Goal: Task Accomplishment & Management: Use online tool/utility

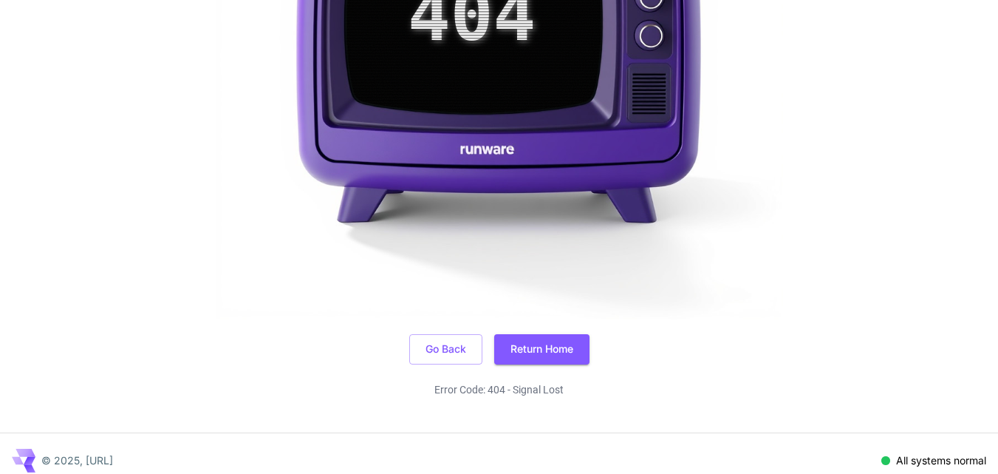
scroll to position [449, 0]
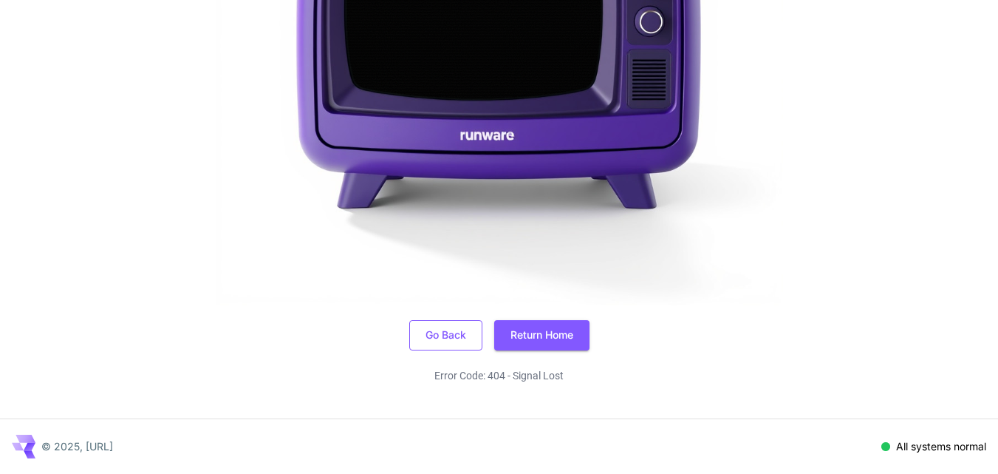
click at [440, 332] on button "Go Back" at bounding box center [445, 335] width 73 height 30
click at [579, 335] on button "Return Home" at bounding box center [541, 335] width 95 height 30
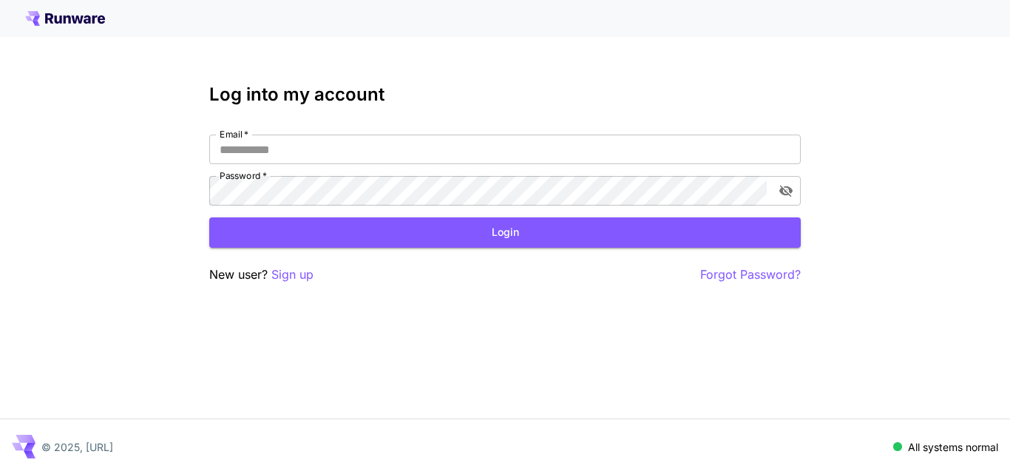
type input "**********"
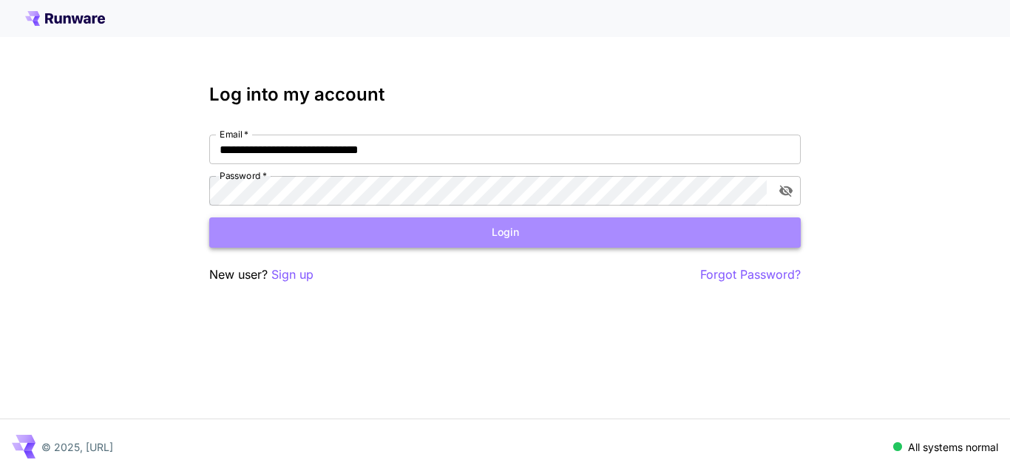
click at [411, 228] on button "Login" at bounding box center [504, 232] width 591 height 30
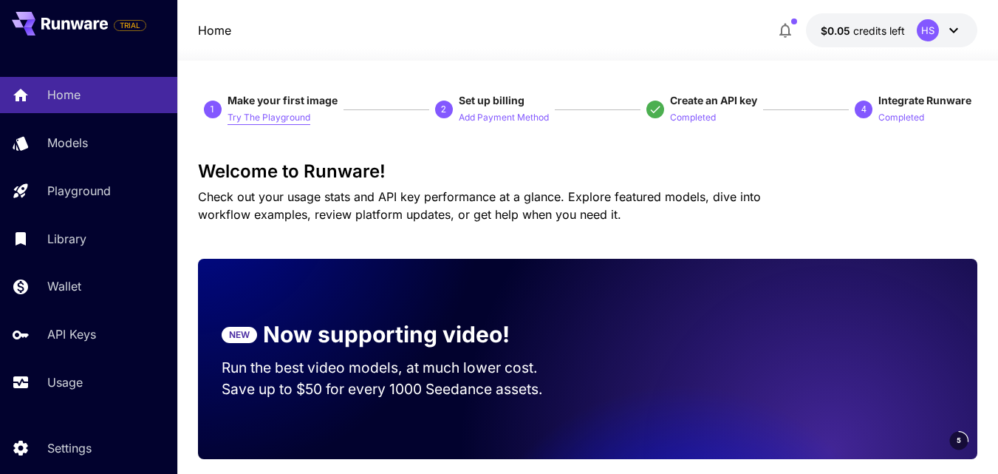
click at [297, 115] on p "Try The Playground" at bounding box center [269, 118] width 83 height 14
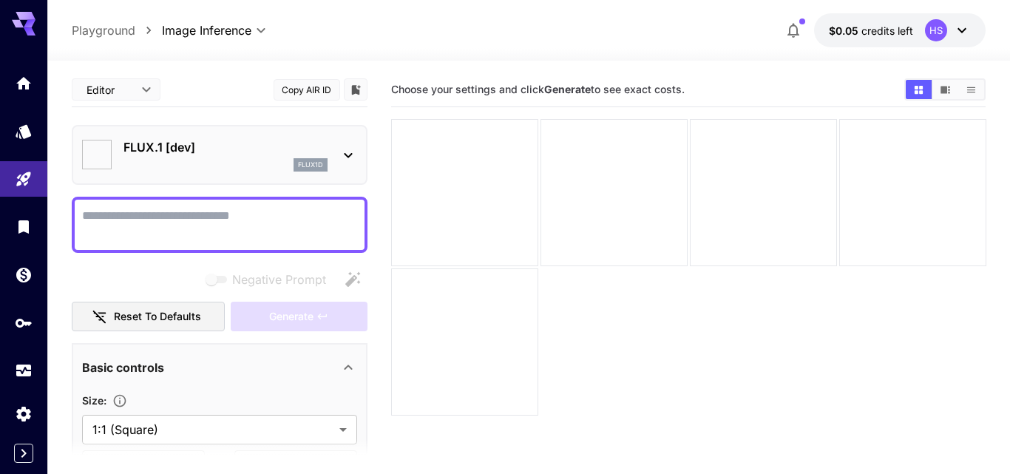
type input "**********"
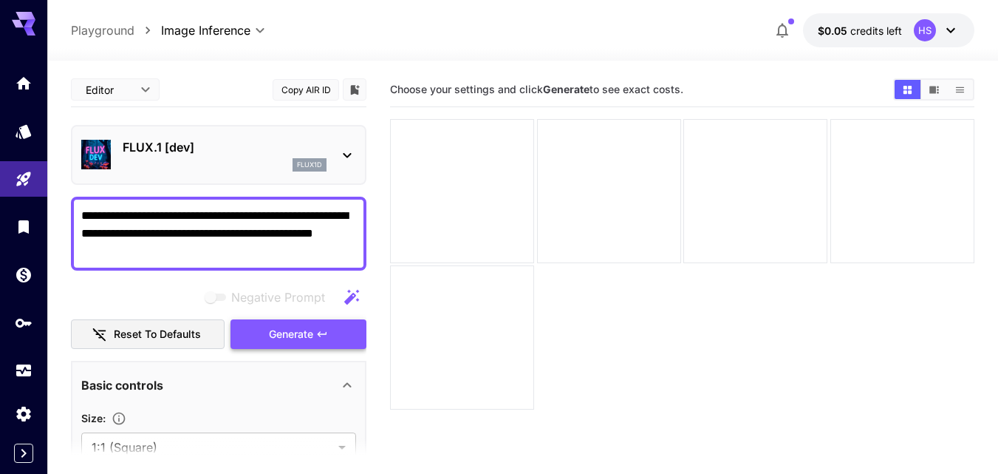
click at [335, 330] on button "Generate" at bounding box center [299, 334] width 136 height 30
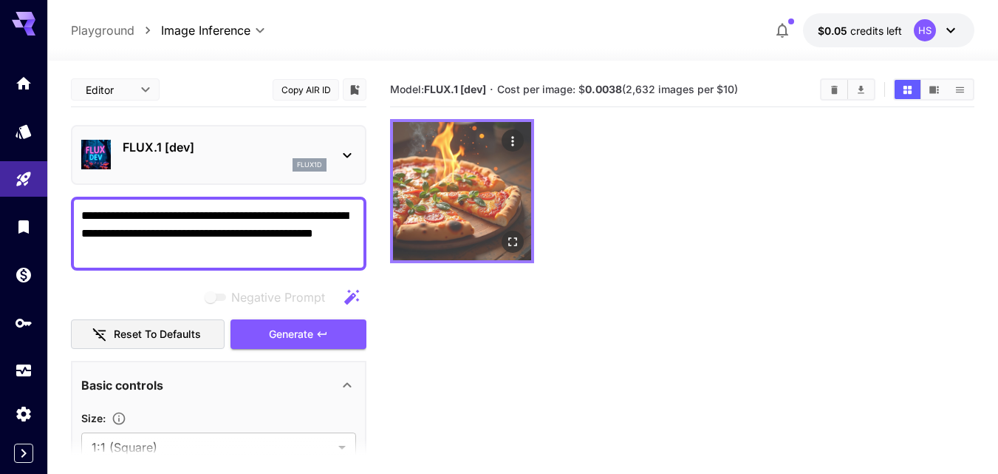
click at [472, 188] on img at bounding box center [462, 191] width 138 height 138
click at [510, 246] on icon "Open in fullscreen" at bounding box center [513, 241] width 9 height 9
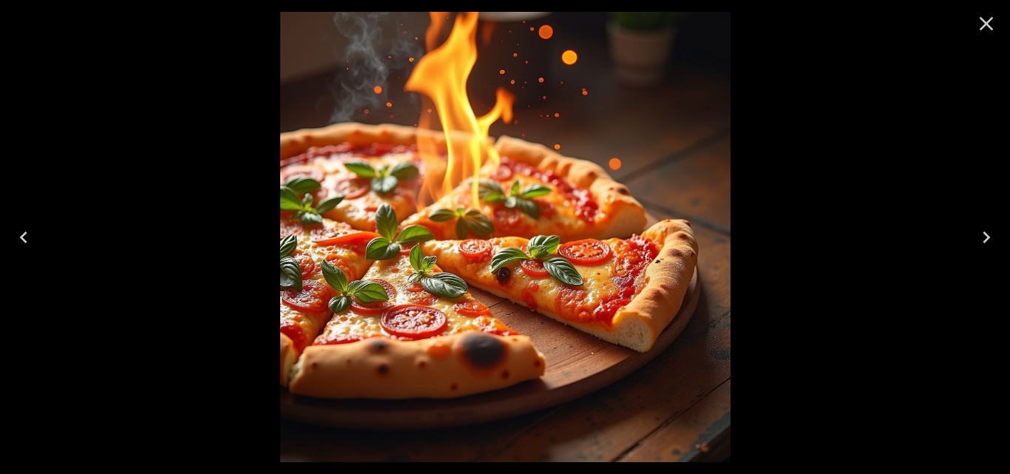
click at [996, 23] on icon "Close" at bounding box center [986, 24] width 24 height 24
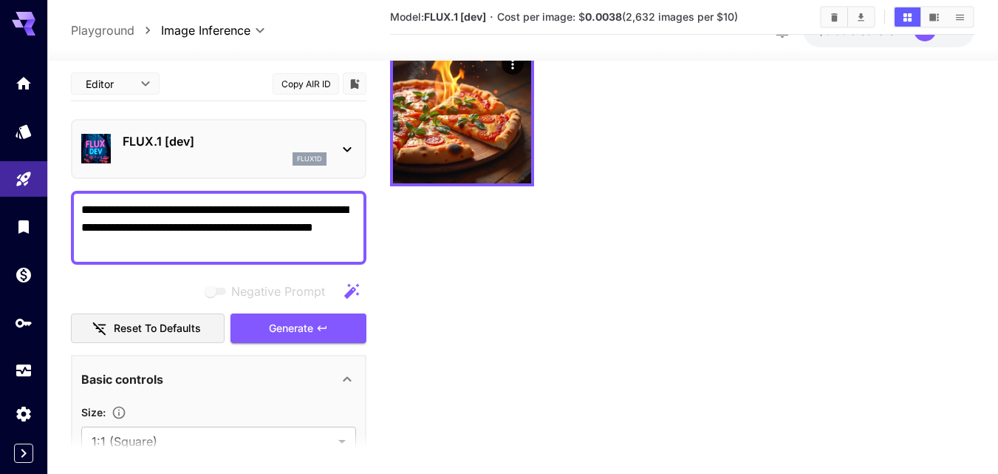
scroll to position [117, 0]
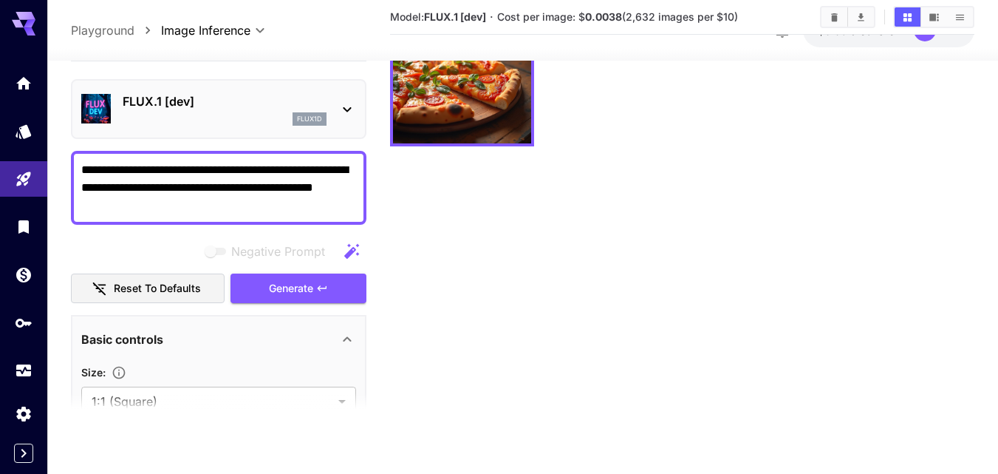
click at [304, 353] on div "Basic controls" at bounding box center [218, 338] width 275 height 35
click at [265, 397] on section at bounding box center [219, 410] width 296 height 37
click at [270, 384] on div "Advanced controls" at bounding box center [209, 382] width 257 height 18
click at [347, 380] on icon at bounding box center [347, 382] width 18 height 18
click at [301, 335] on div "Basic controls" at bounding box center [209, 339] width 257 height 18
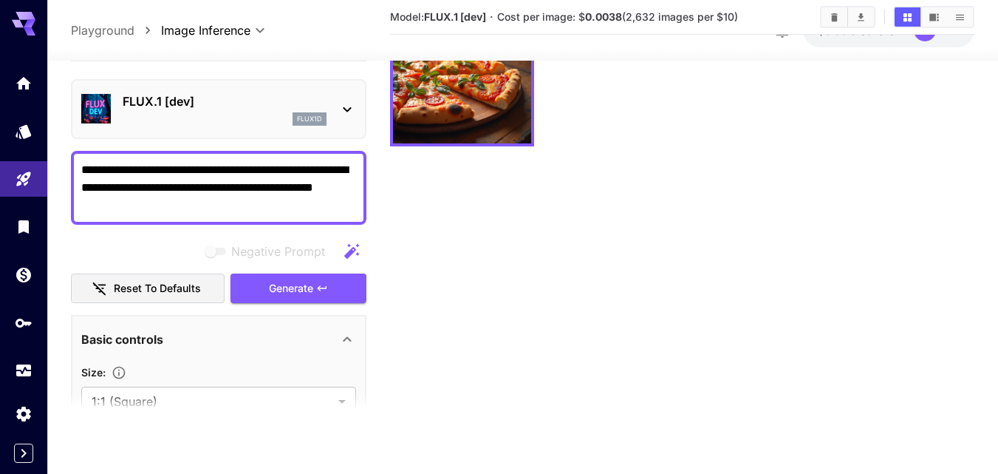
click at [313, 332] on div "Basic controls" at bounding box center [209, 339] width 257 height 18
click at [322, 384] on div "Advanced controls" at bounding box center [209, 382] width 257 height 18
click at [608, 269] on section "Model: FLUX.1 [dev] · Cost per image: $ 0.0038 (2,632 images per $10)" at bounding box center [682, 193] width 585 height 474
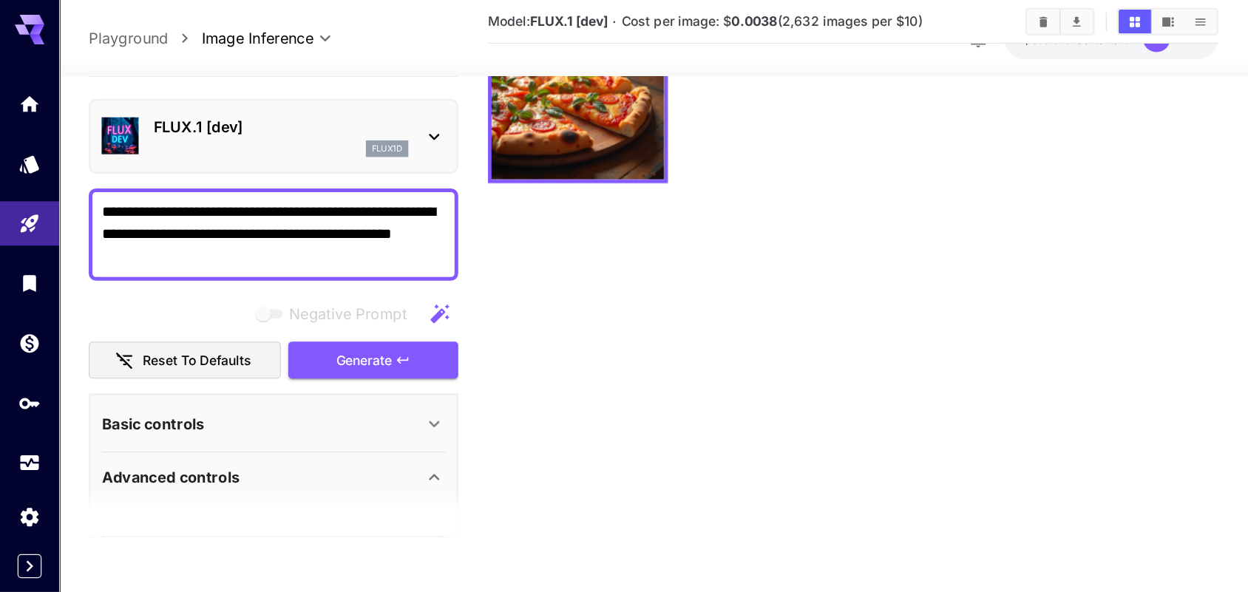
scroll to position [116, 0]
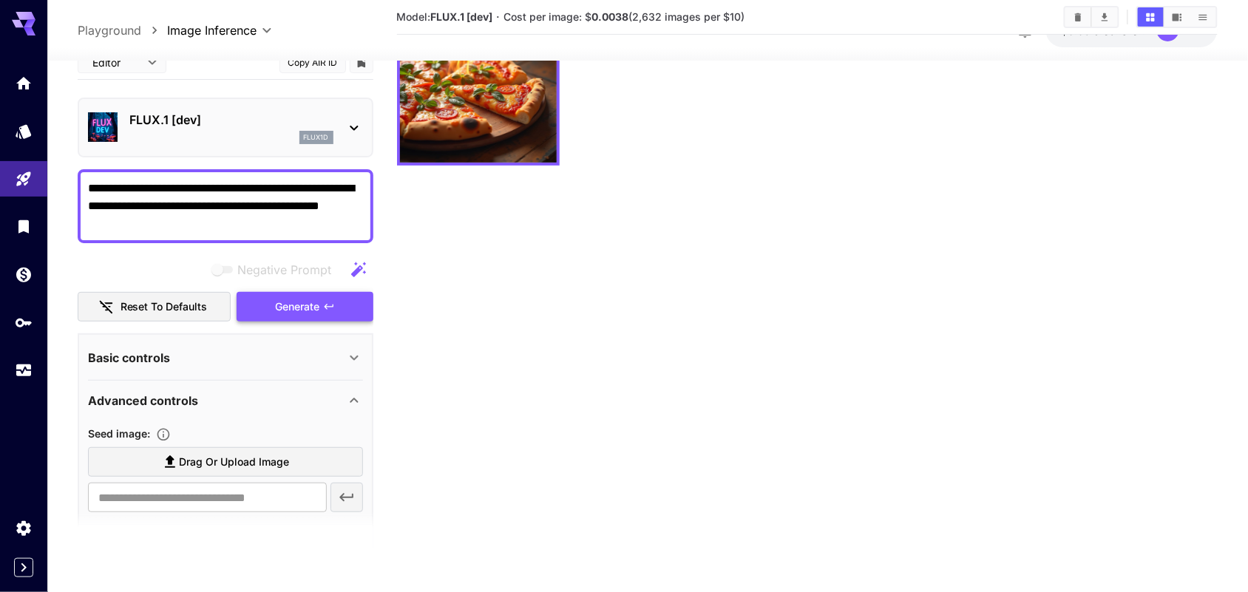
click at [285, 294] on button "Generate" at bounding box center [305, 307] width 136 height 30
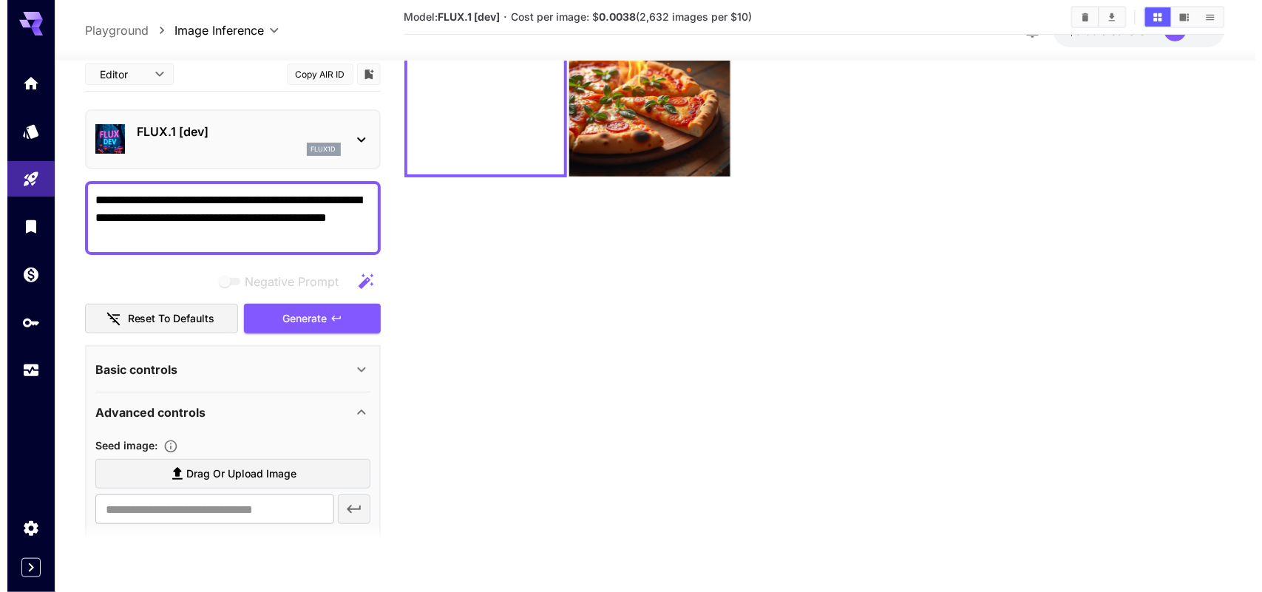
scroll to position [0, 0]
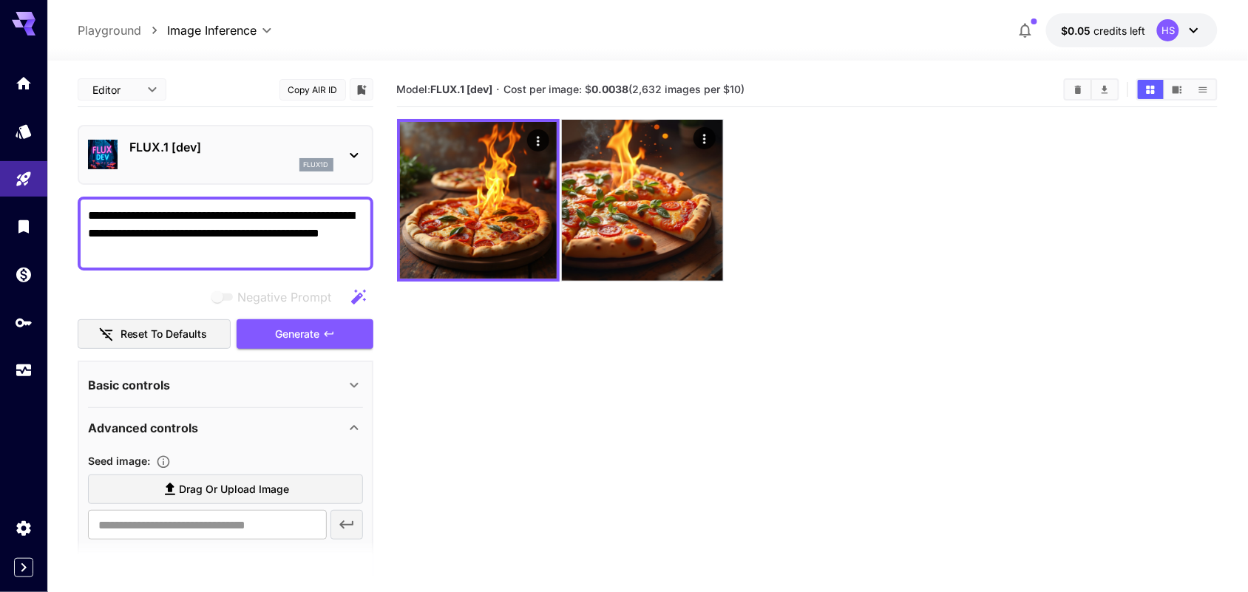
click at [172, 248] on textarea "**********" at bounding box center [226, 233] width 276 height 53
click at [360, 296] on icon "button" at bounding box center [359, 297] width 18 height 18
type textarea "**********"
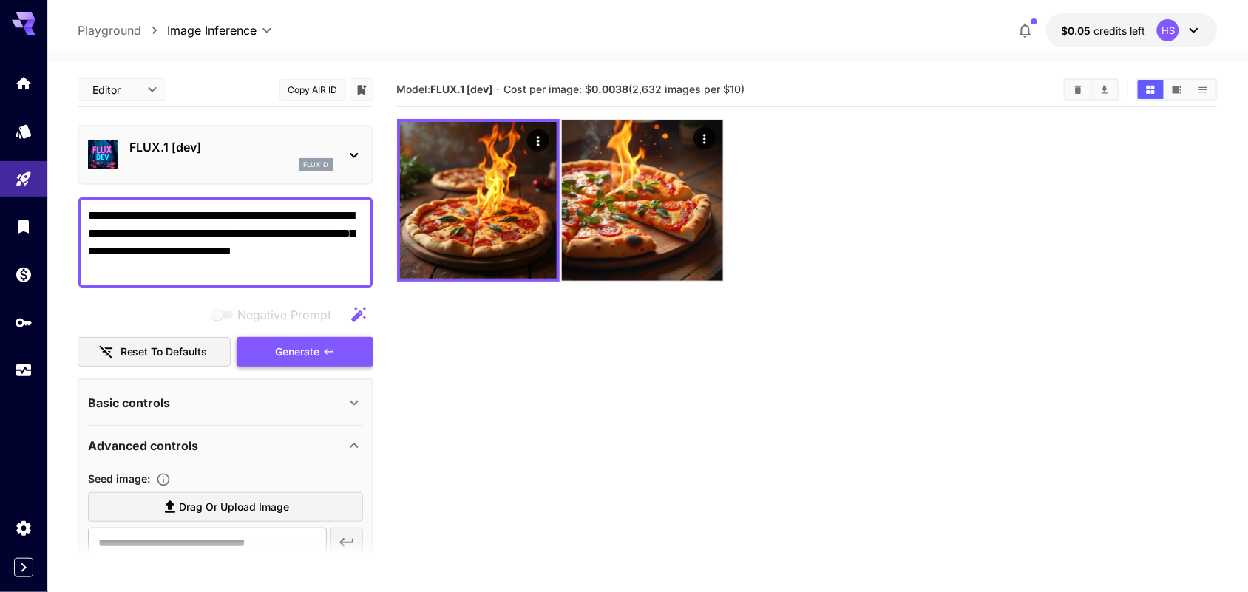
click at [327, 352] on icon "button" at bounding box center [329, 352] width 12 height 12
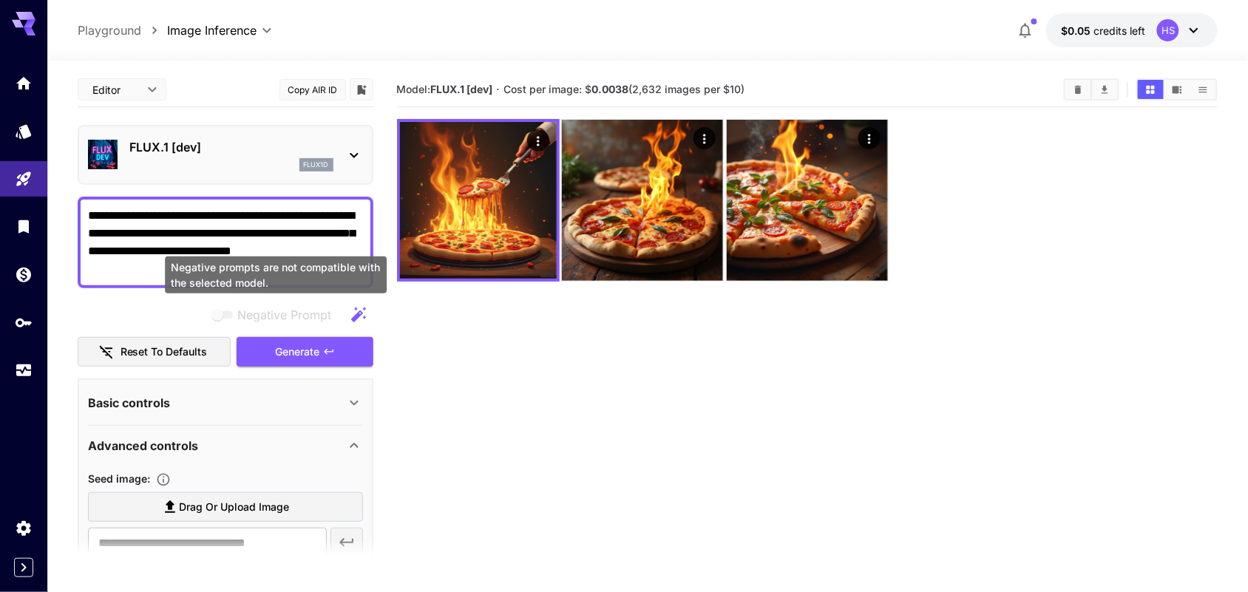
click at [187, 265] on div "Negative prompts are not compatible with the selected model." at bounding box center [276, 274] width 222 height 37
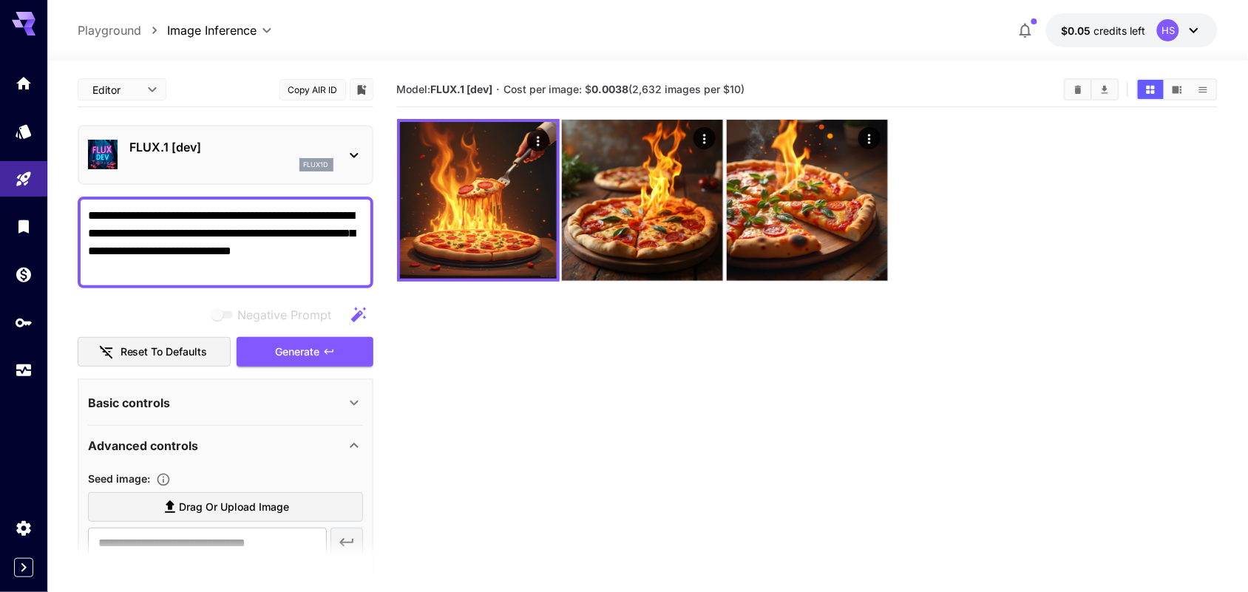
click at [152, 259] on textarea "**********" at bounding box center [226, 242] width 276 height 71
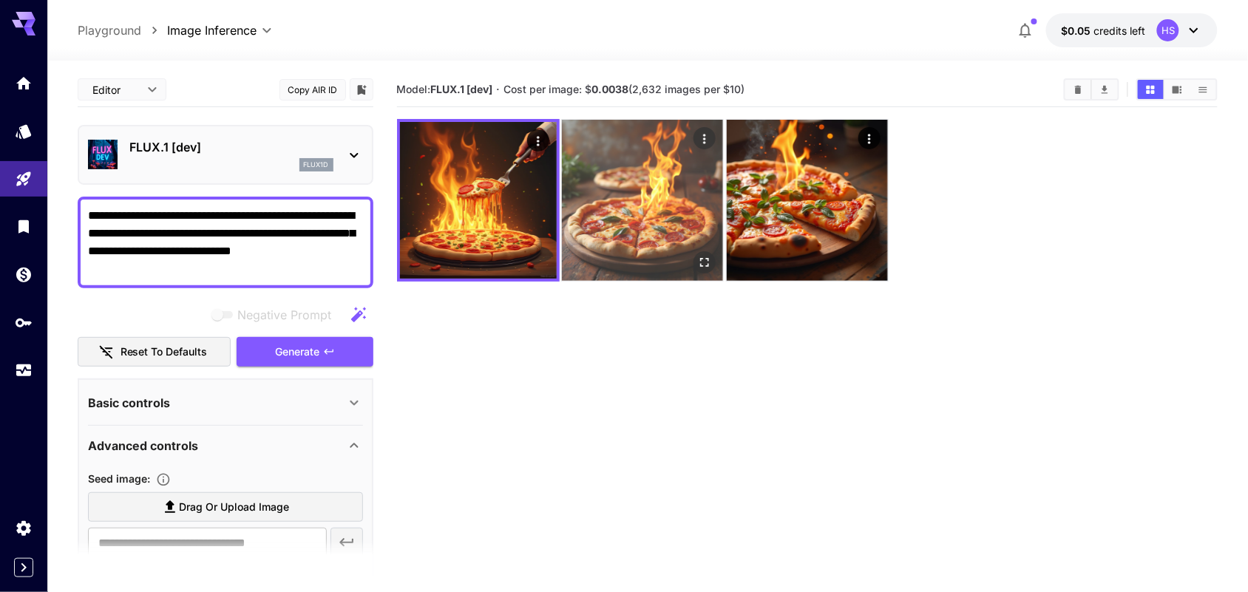
click at [693, 198] on img at bounding box center [642, 200] width 161 height 161
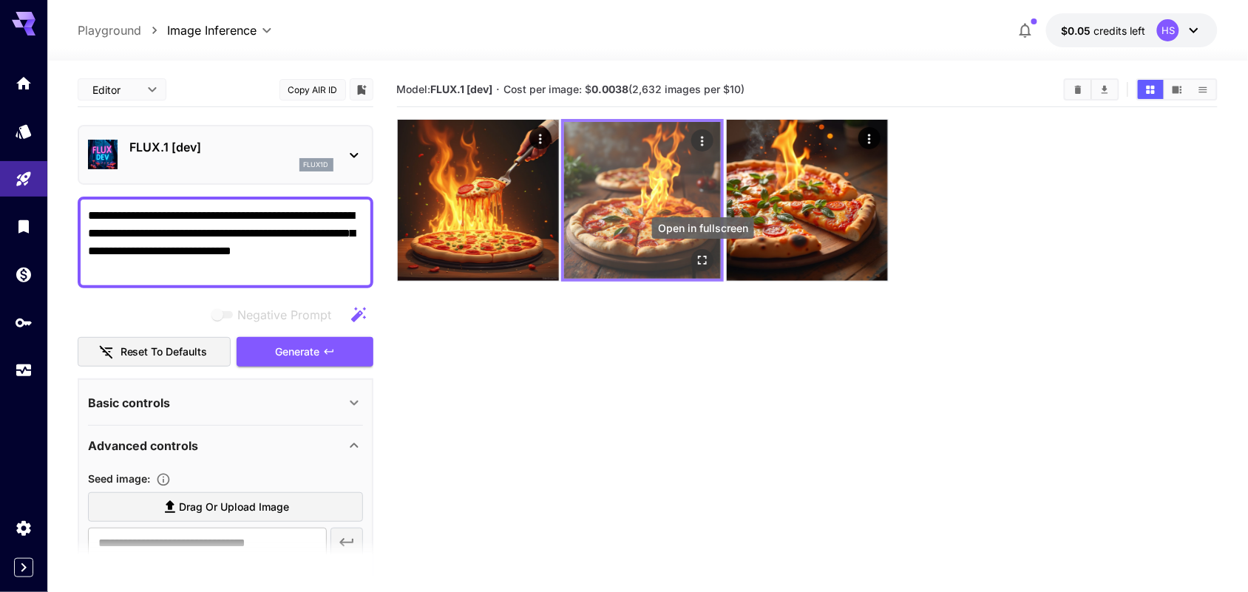
click at [699, 262] on icon "Open in fullscreen" at bounding box center [702, 260] width 9 height 9
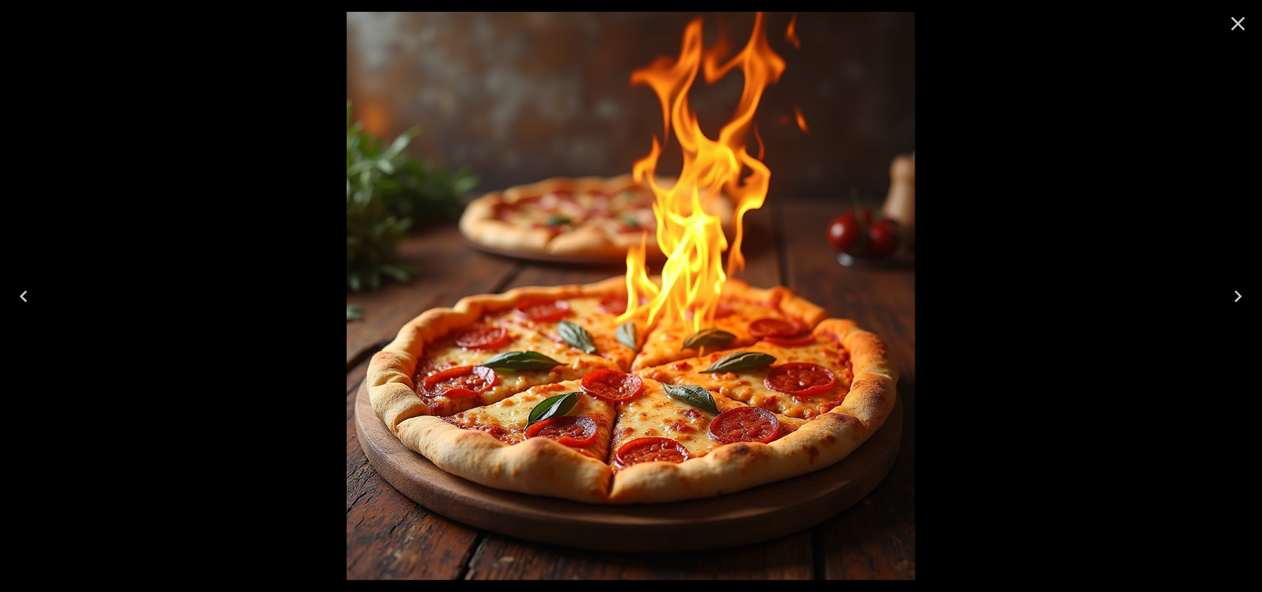
click at [998, 293] on icon "Next" at bounding box center [1238, 297] width 24 height 24
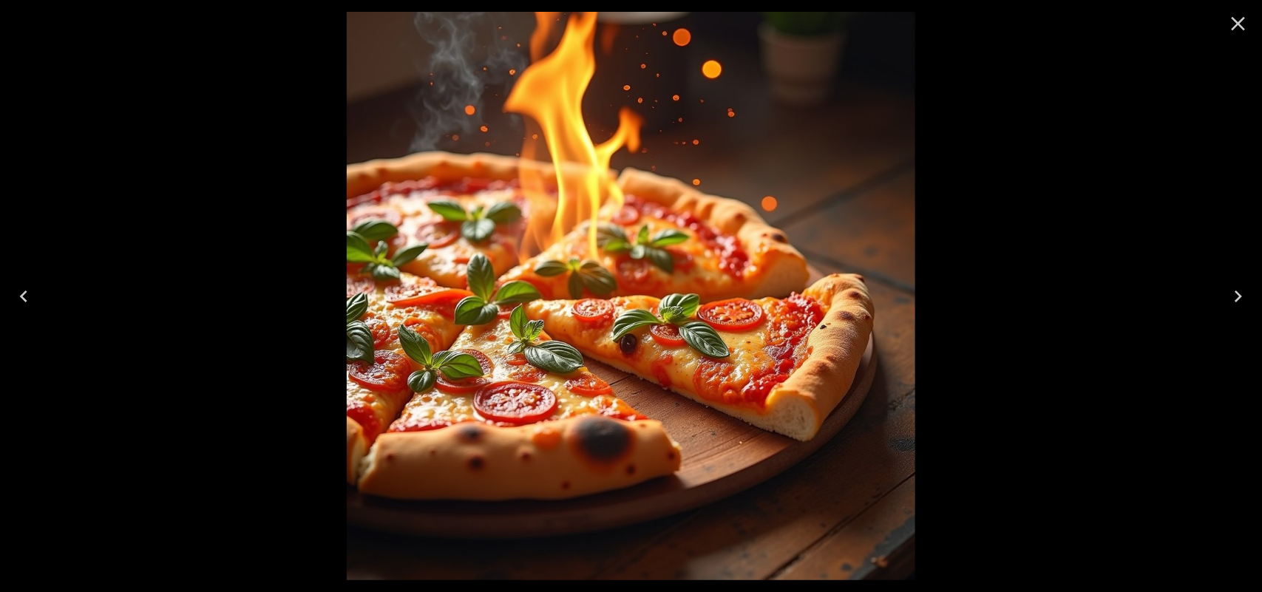
click at [998, 293] on icon "Next" at bounding box center [1238, 297] width 24 height 24
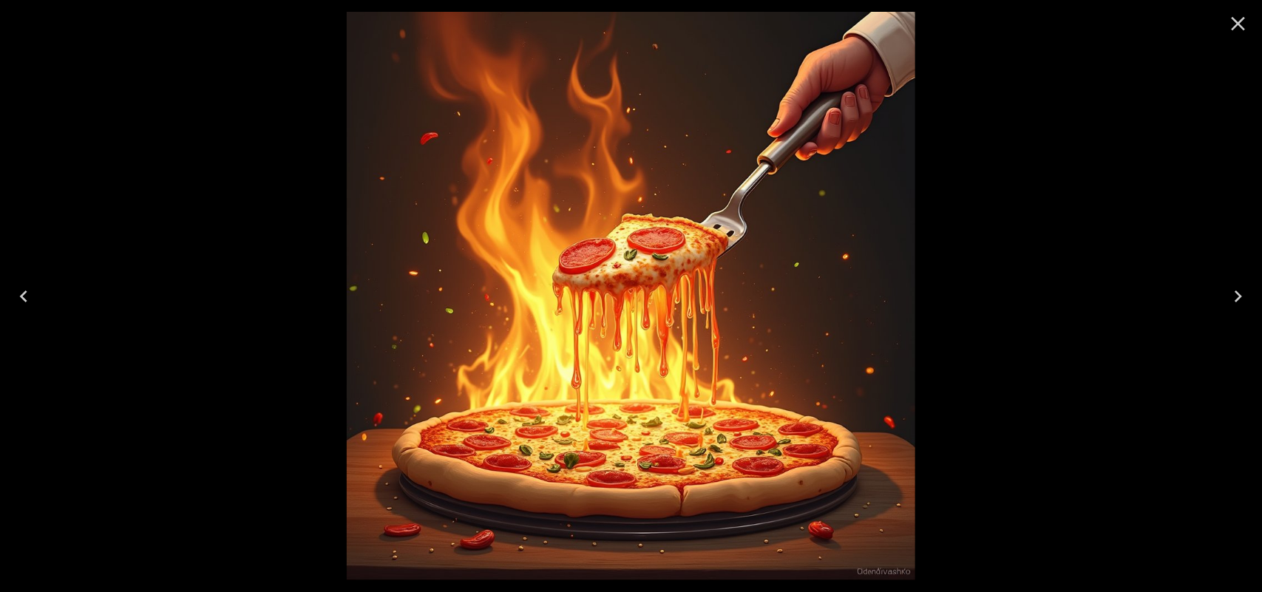
click at [998, 23] on icon "Close" at bounding box center [1238, 24] width 14 height 14
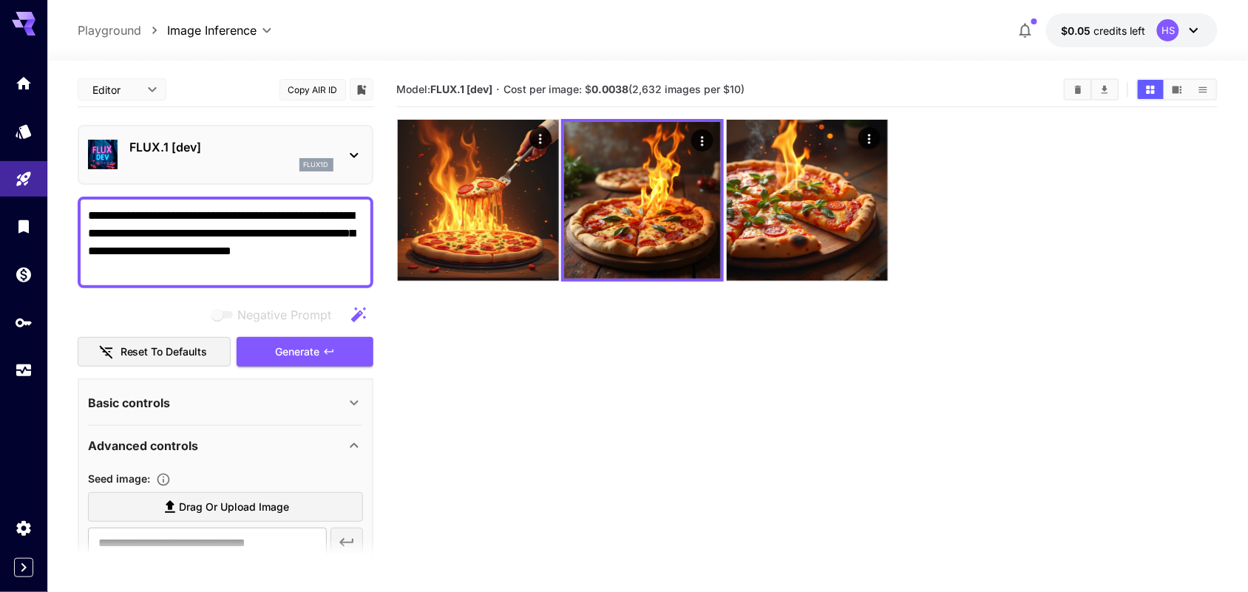
click at [312, 404] on div "Basic controls" at bounding box center [216, 403] width 257 height 18
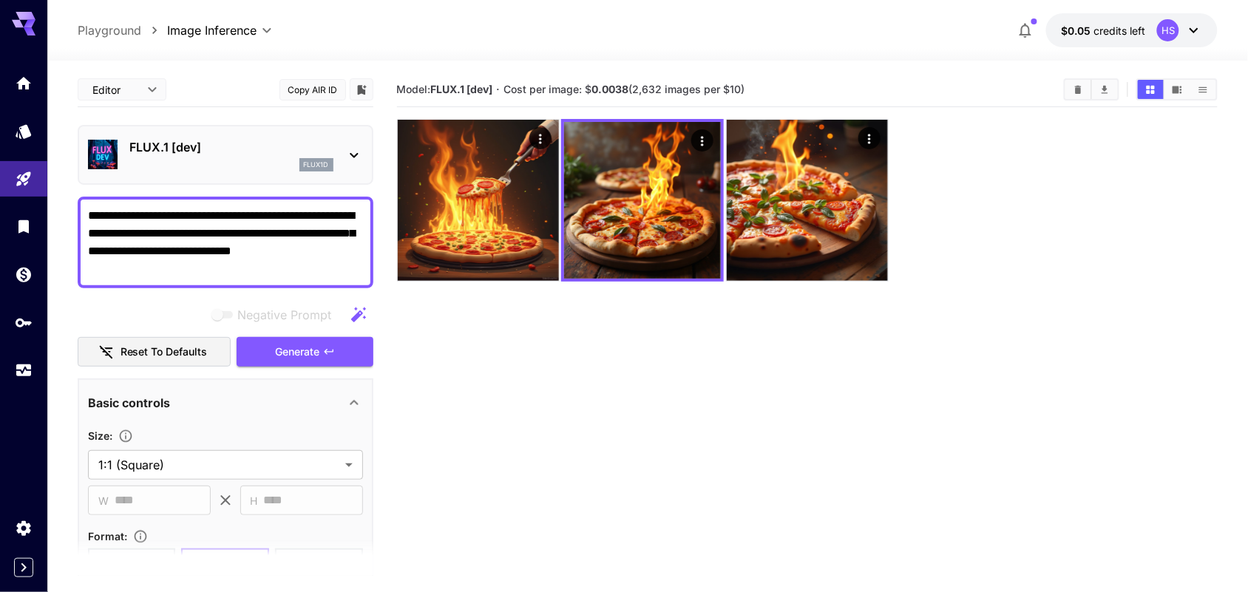
click at [312, 404] on div "Basic controls" at bounding box center [216, 403] width 257 height 18
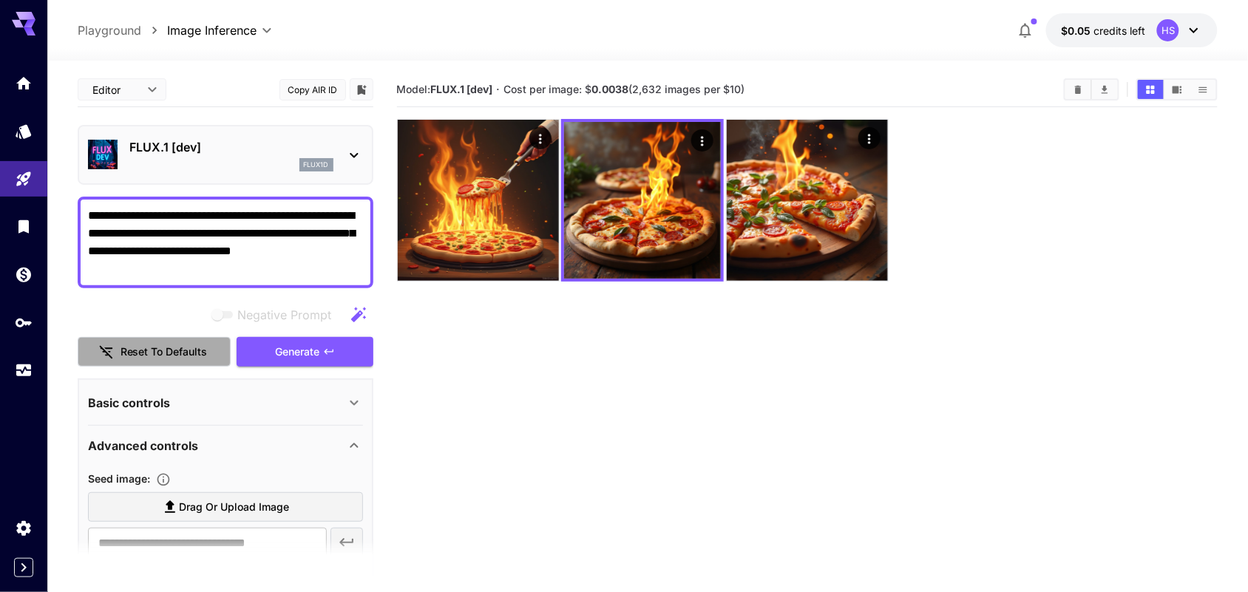
click at [146, 353] on button "Reset to defaults" at bounding box center [155, 352] width 154 height 30
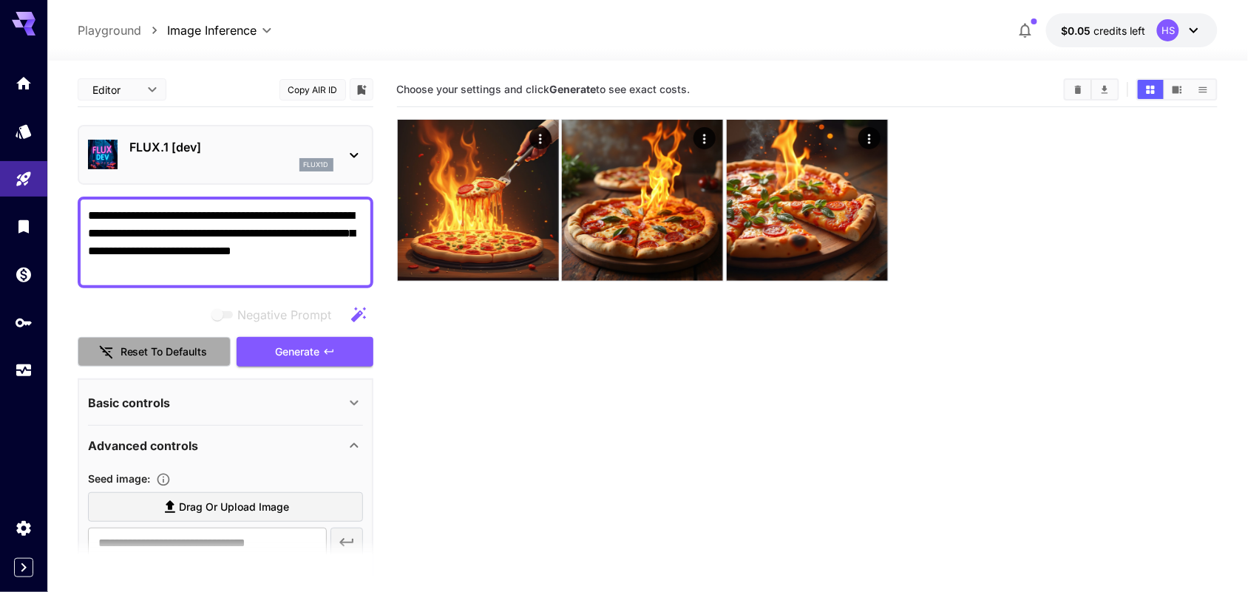
click at [150, 347] on button "Reset to defaults" at bounding box center [155, 352] width 154 height 30
click at [345, 149] on icon at bounding box center [354, 155] width 18 height 18
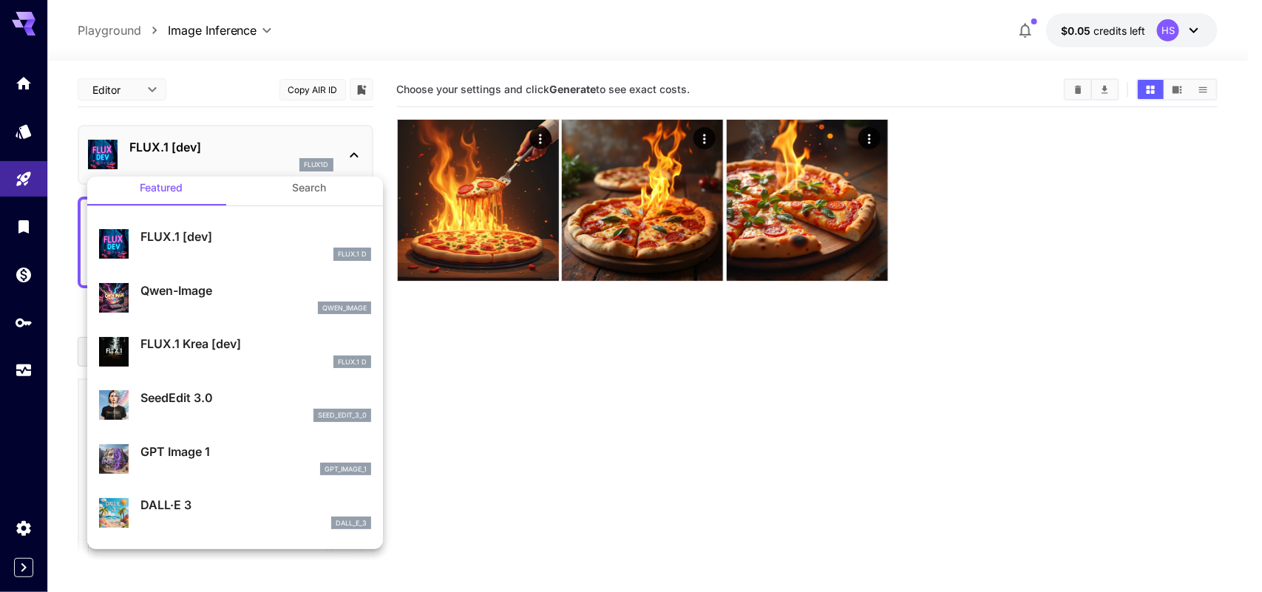
scroll to position [6, 0]
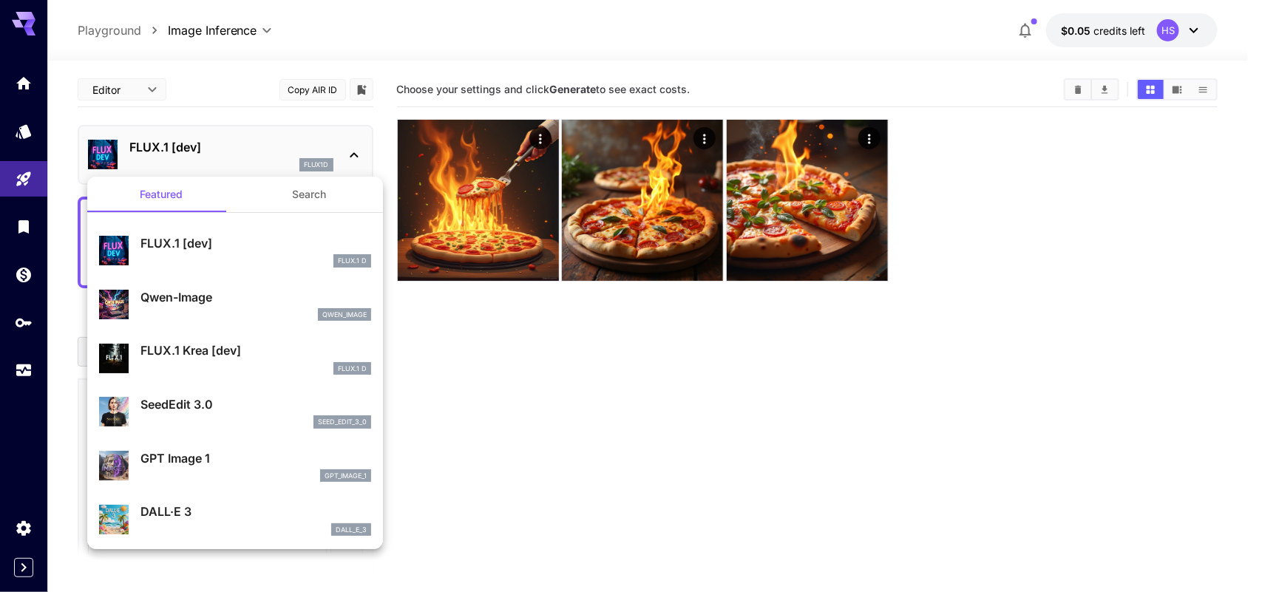
click at [186, 309] on div "qwen_image" at bounding box center [255, 314] width 231 height 13
type input "**"
type input "***"
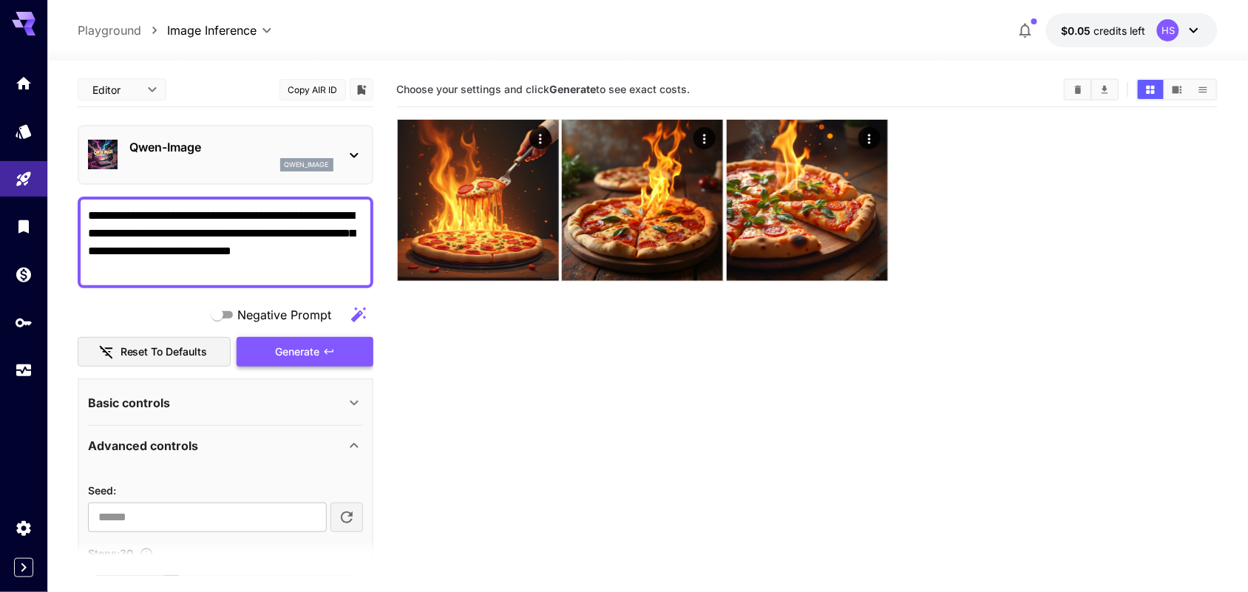
click at [359, 353] on button "Generate" at bounding box center [305, 352] width 136 height 30
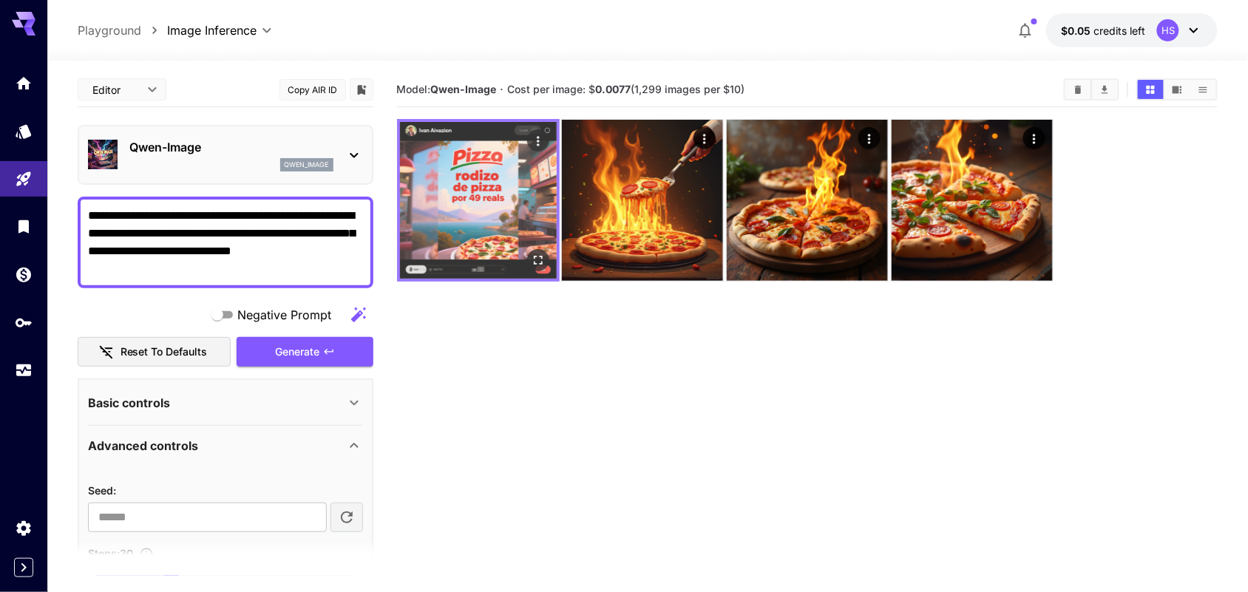
click at [483, 228] on img at bounding box center [478, 200] width 157 height 157
click at [533, 259] on icon "Open in fullscreen" at bounding box center [537, 260] width 15 height 15
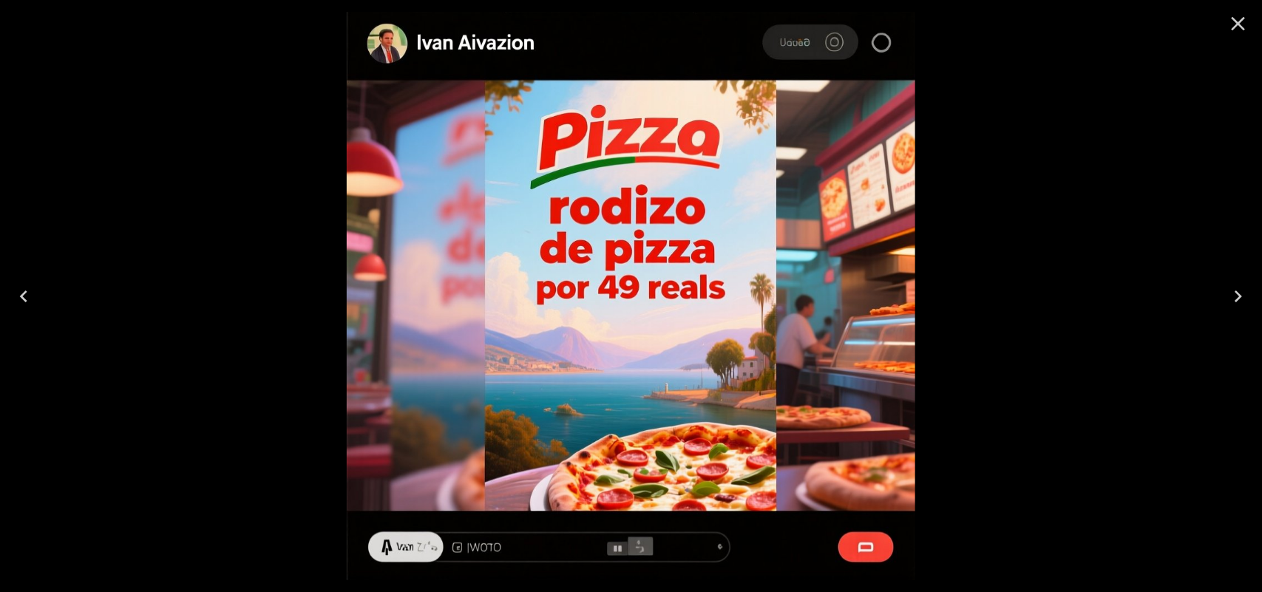
click at [998, 20] on icon "Close" at bounding box center [1238, 24] width 14 height 14
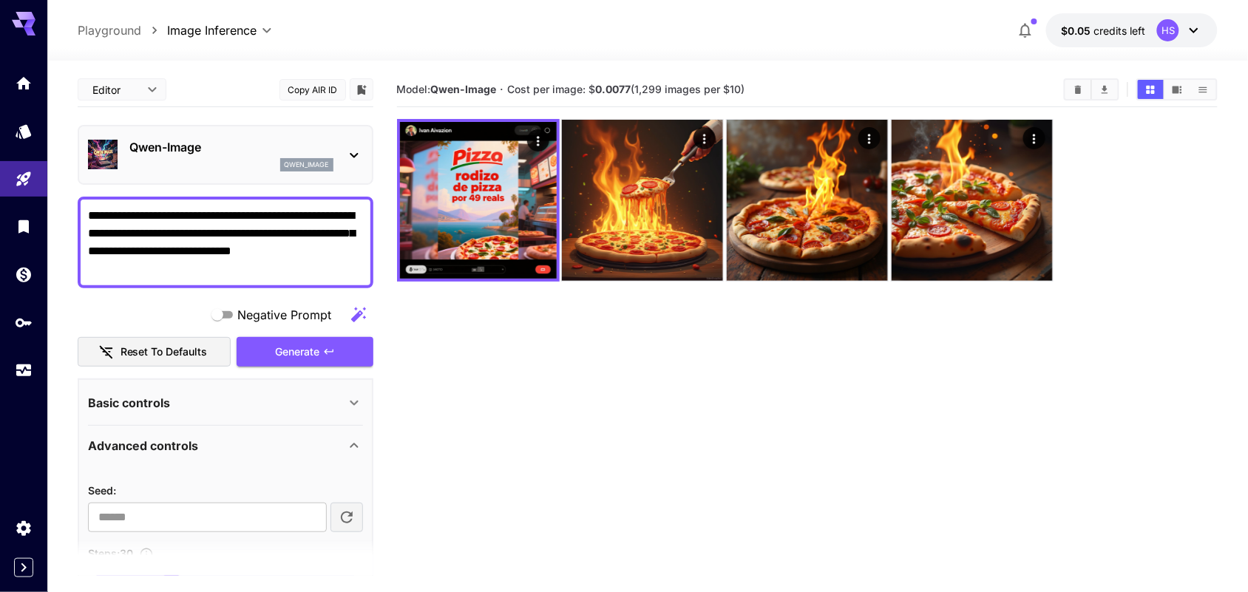
click at [325, 152] on p "Qwen-Image" at bounding box center [231, 147] width 204 height 18
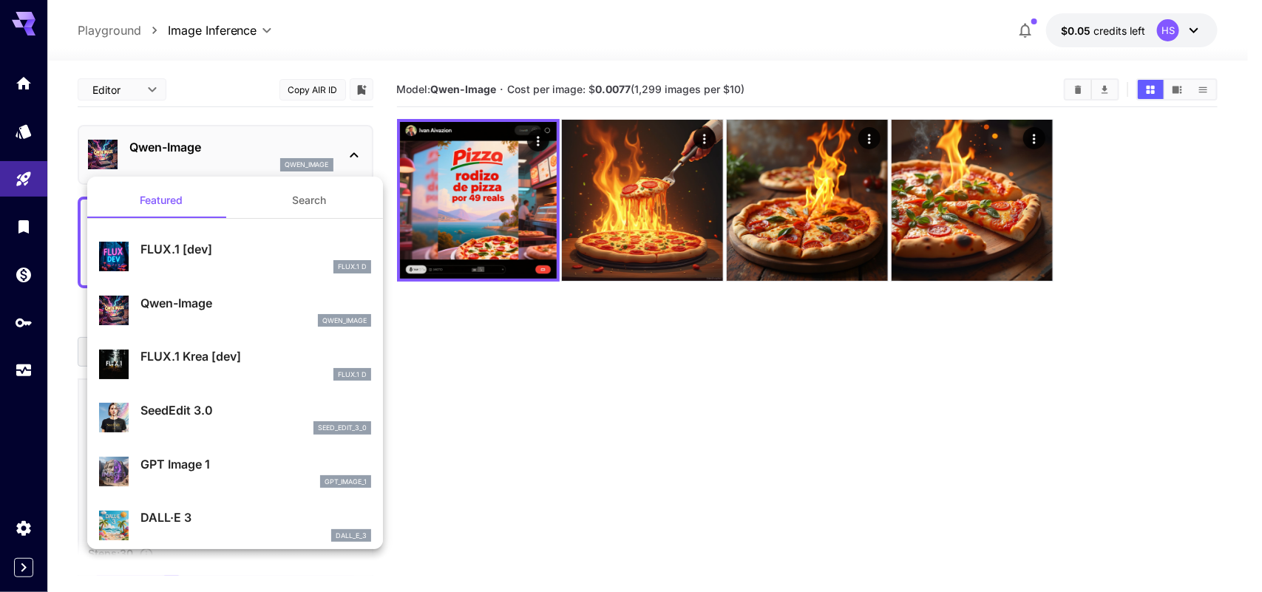
click at [325, 152] on div at bounding box center [631, 296] width 1262 height 592
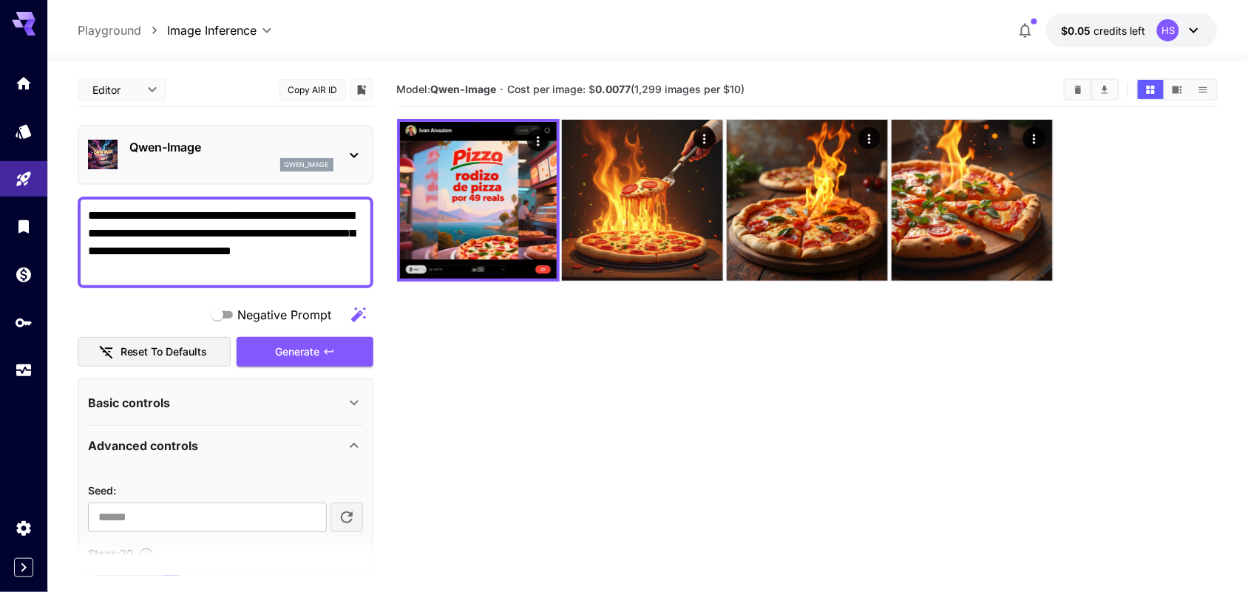
click at [325, 152] on p "Qwen-Image" at bounding box center [231, 147] width 204 height 18
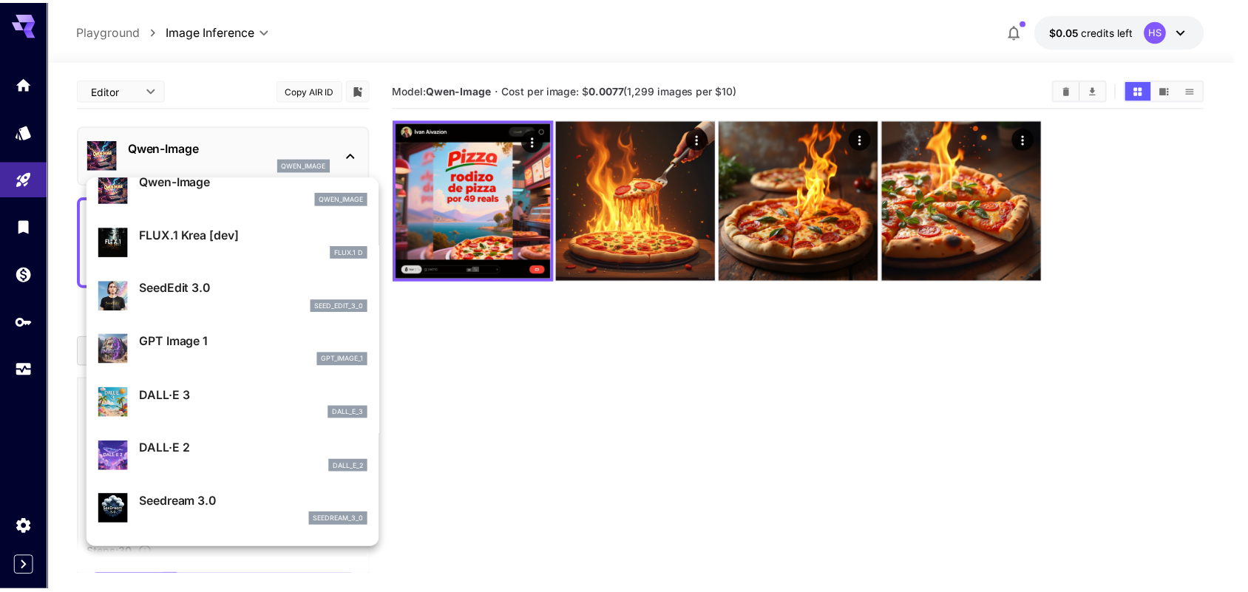
scroll to position [153, 0]
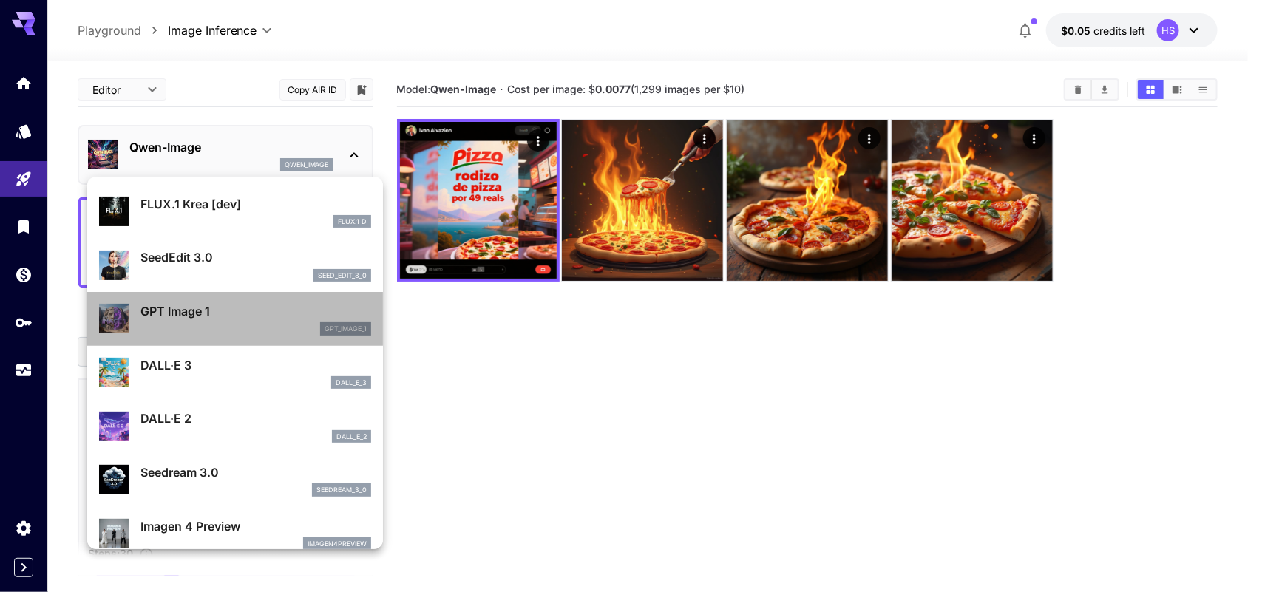
click at [242, 320] on div "GPT Image 1 gpt_image_1" at bounding box center [255, 318] width 231 height 33
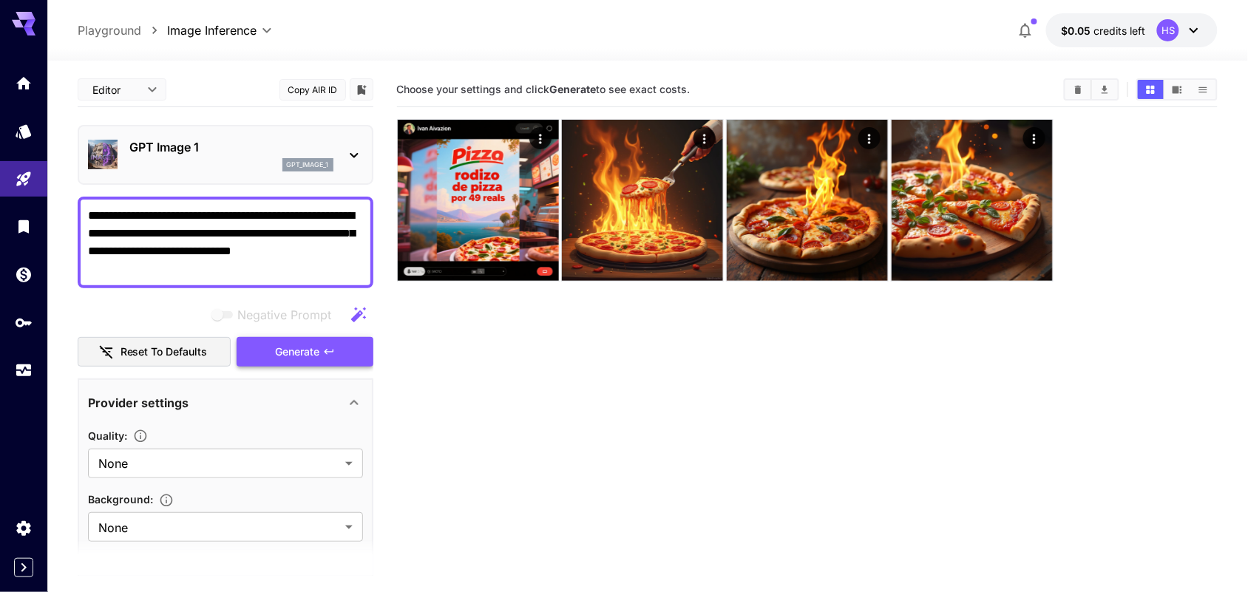
click at [305, 355] on span "Generate" at bounding box center [298, 352] width 44 height 18
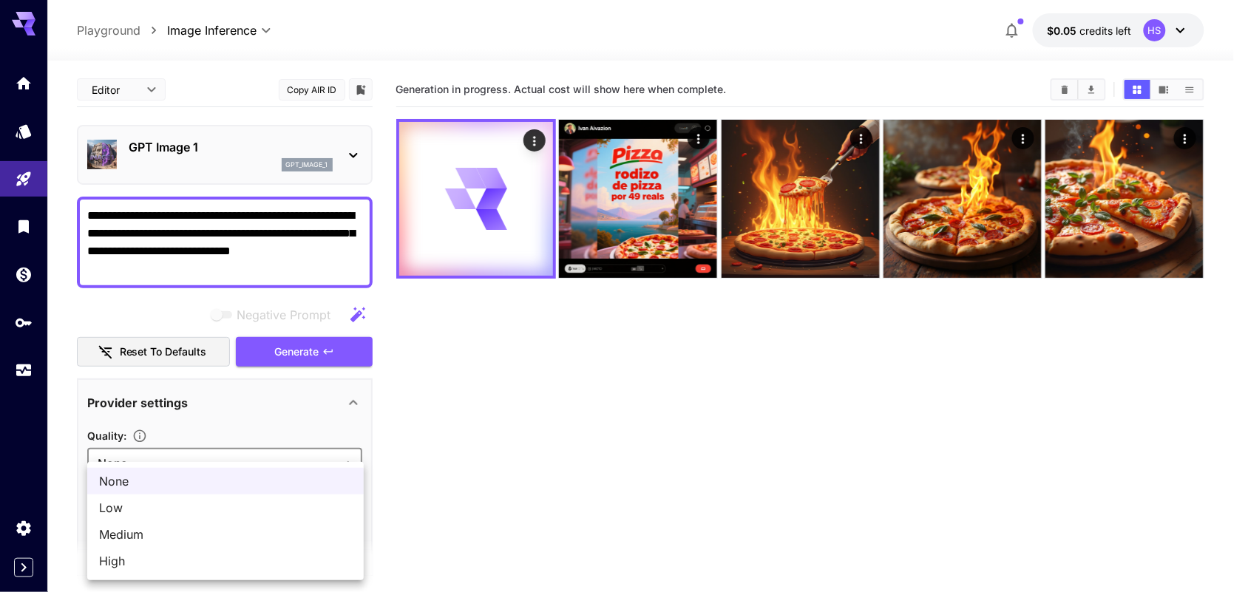
click at [308, 463] on body "**********" at bounding box center [624, 354] width 1248 height 709
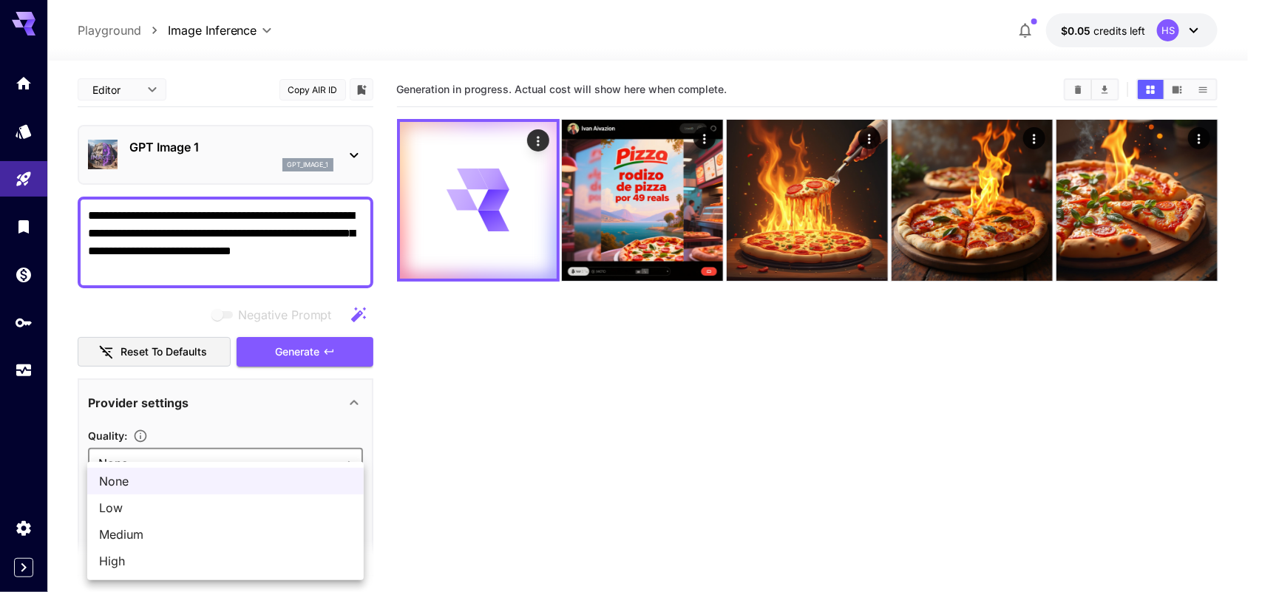
click at [333, 429] on div at bounding box center [631, 296] width 1262 height 592
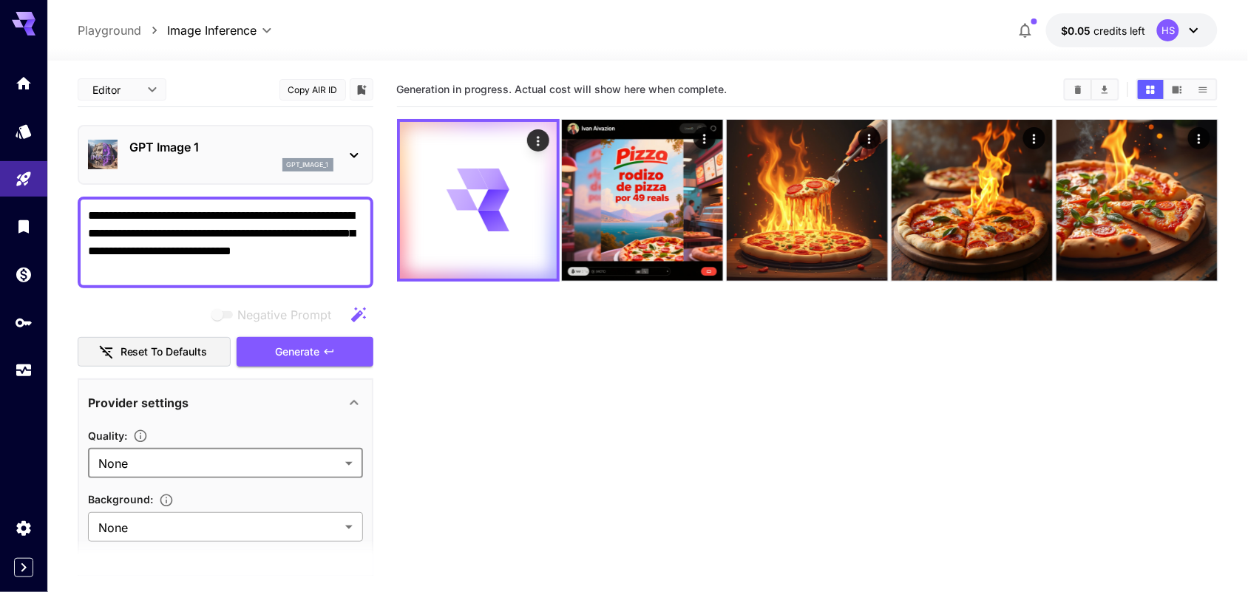
click at [292, 473] on body "**********" at bounding box center [624, 354] width 1248 height 709
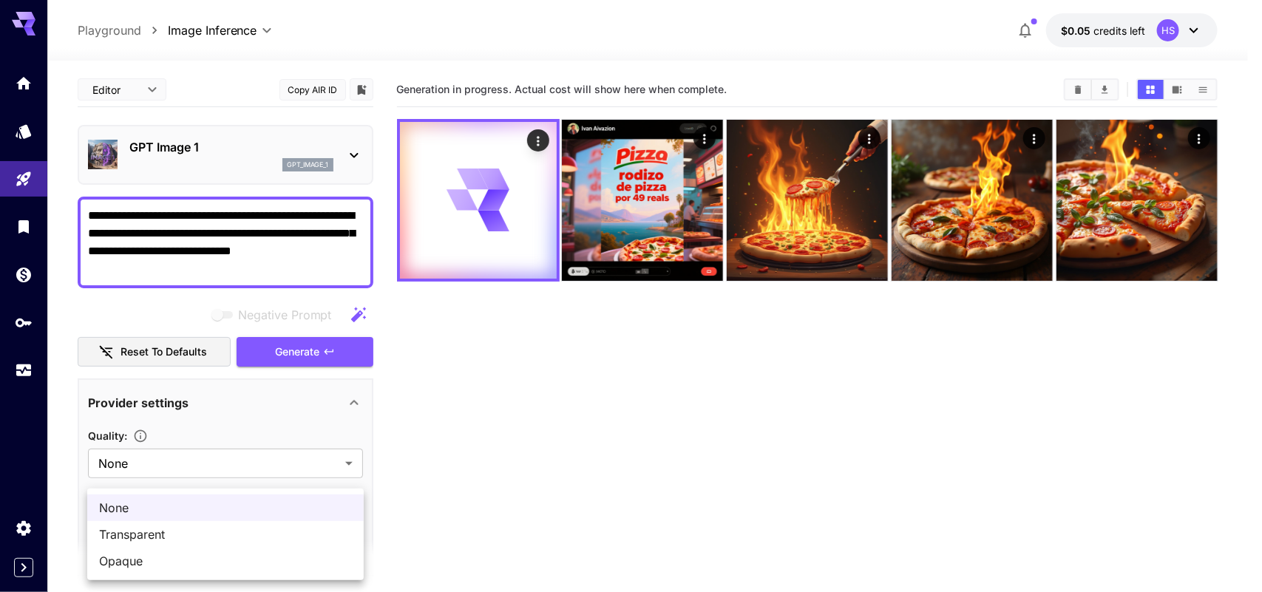
click at [460, 463] on div at bounding box center [631, 296] width 1262 height 592
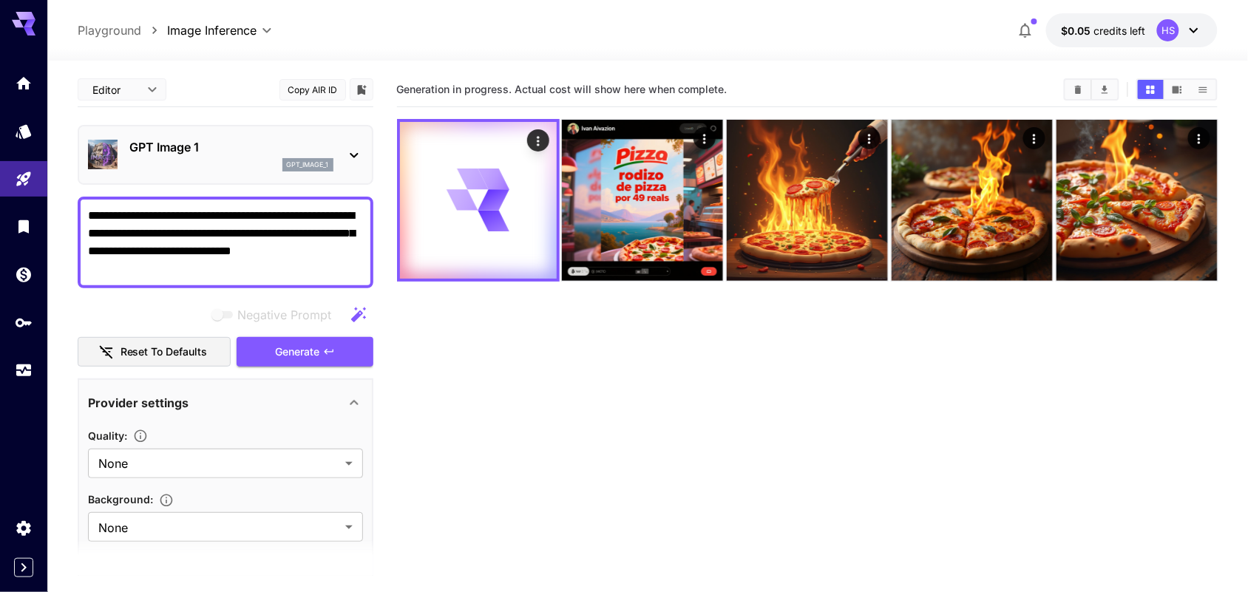
drag, startPoint x: 1246, startPoint y: 378, endPoint x: 1261, endPoint y: 480, distance: 103.8
click at [998, 473] on html "**********" at bounding box center [624, 354] width 1248 height 709
click at [24, 320] on icon "API Keys" at bounding box center [25, 317] width 16 height 9
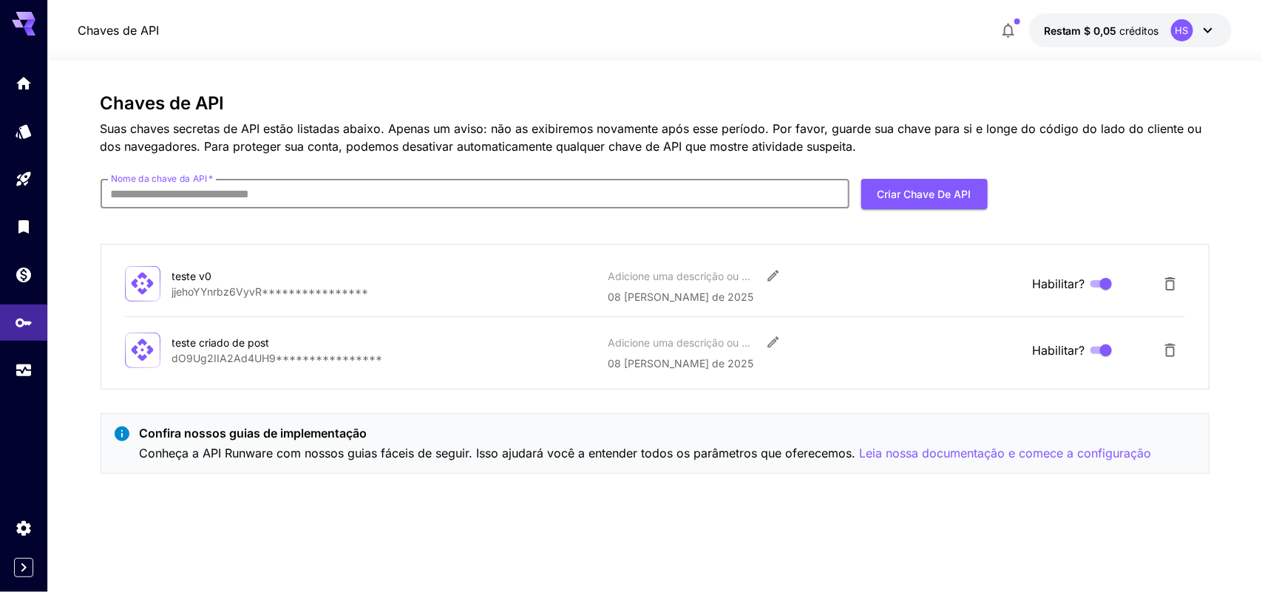
click at [684, 197] on input "Nome da chave da API   *" at bounding box center [475, 194] width 749 height 30
drag, startPoint x: 642, startPoint y: 251, endPoint x: 341, endPoint y: 226, distance: 301.1
click at [641, 253] on div "**********" at bounding box center [655, 317] width 1109 height 146
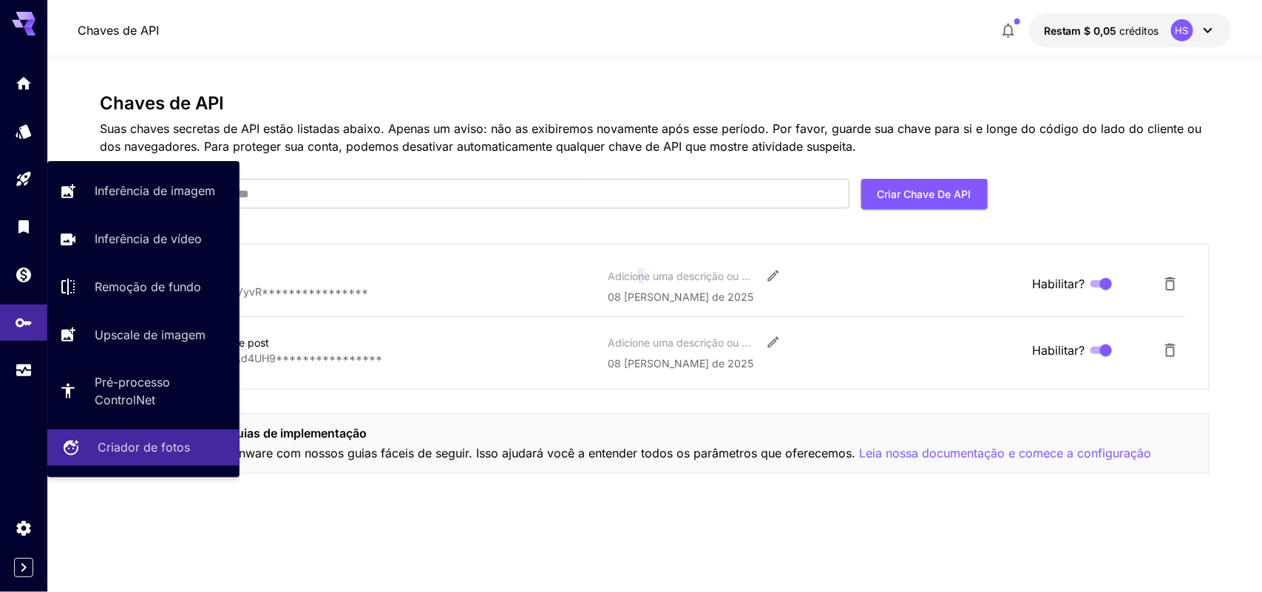
click at [139, 455] on font "Criador de fotos" at bounding box center [144, 447] width 92 height 15
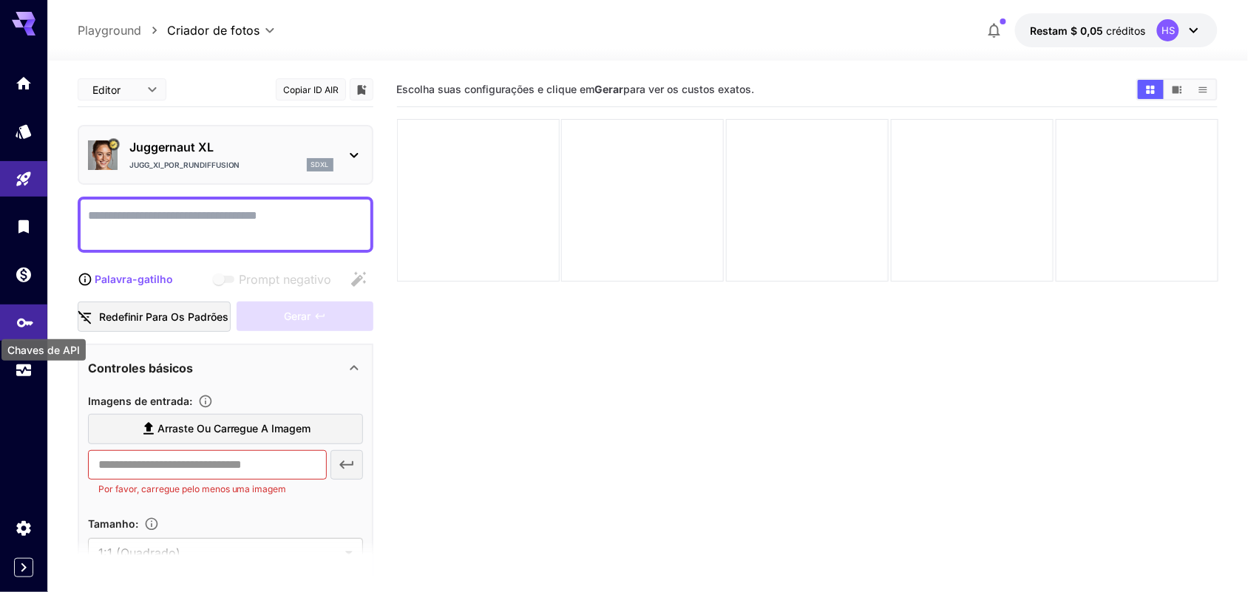
click at [21, 322] on icon "Chaves de API" at bounding box center [25, 318] width 18 height 18
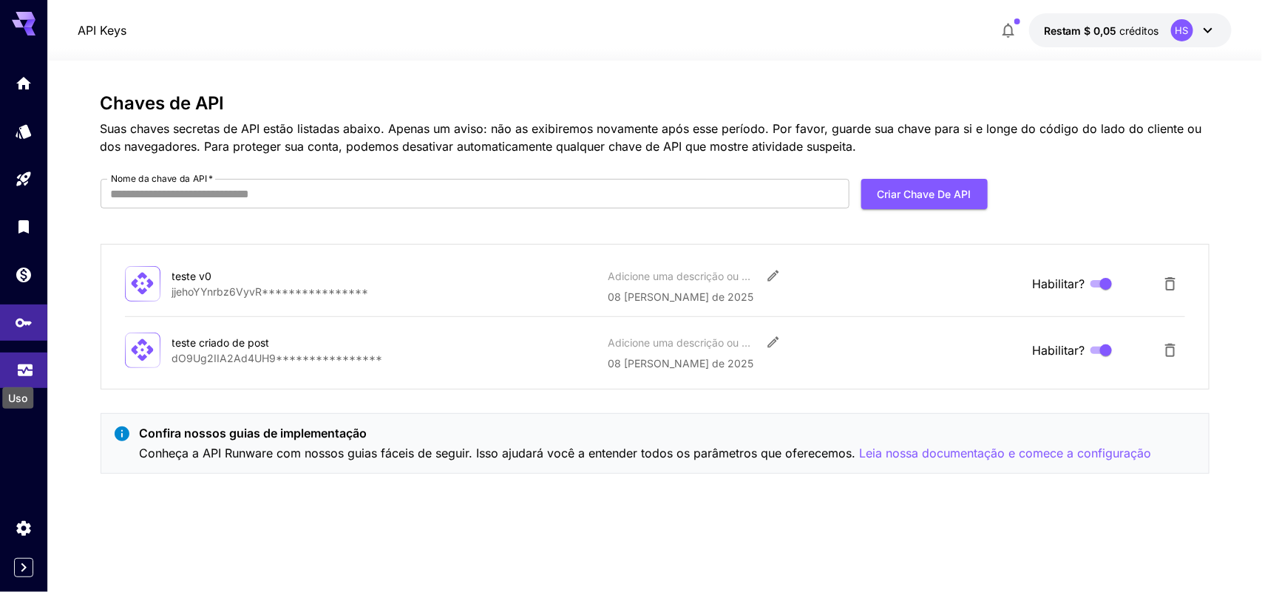
click at [20, 372] on icon "Uso" at bounding box center [25, 367] width 15 height 7
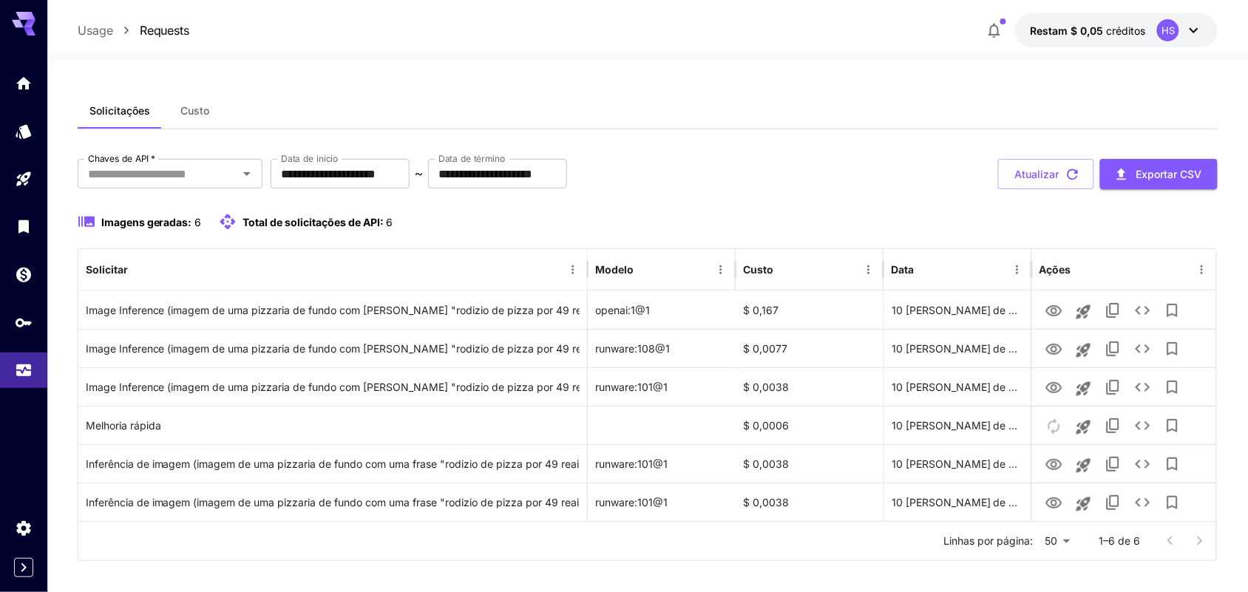
scroll to position [13, 0]
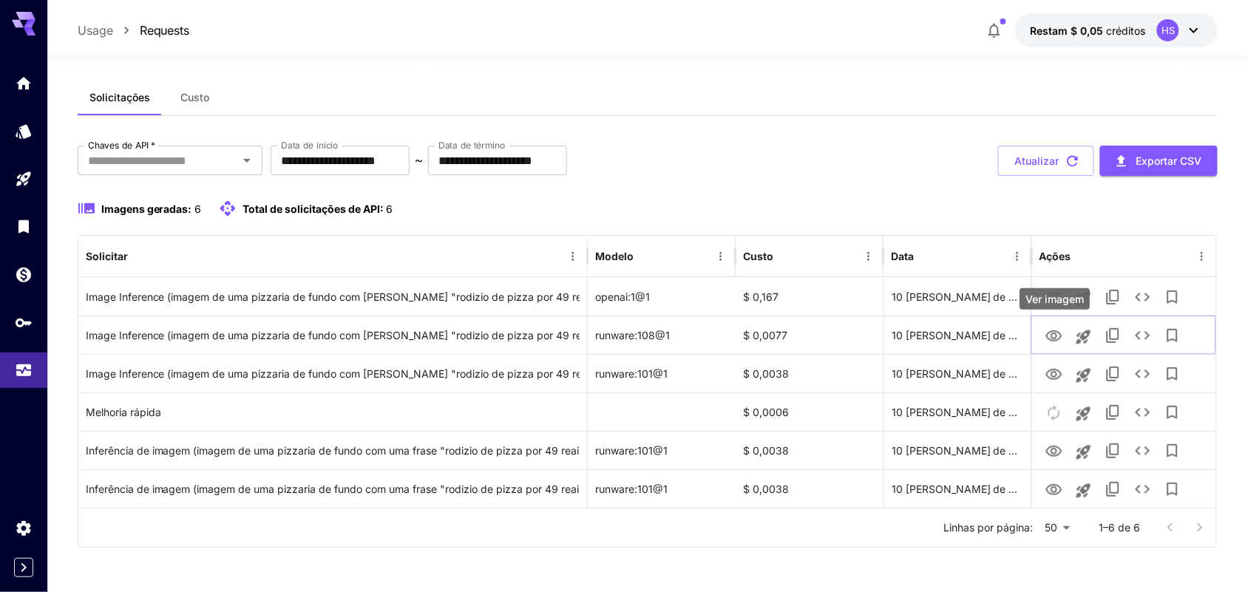
click at [998, 303] on font "Ver imagem" at bounding box center [1055, 299] width 58 height 13
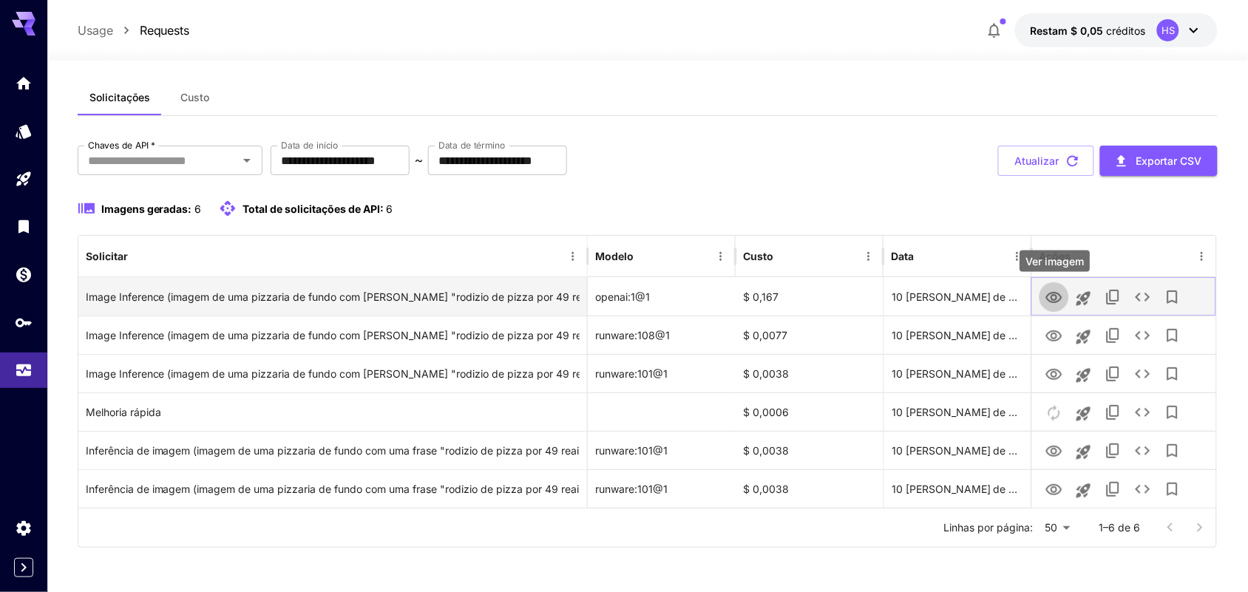
click at [998, 292] on icon "Ver imagem" at bounding box center [1054, 297] width 16 height 11
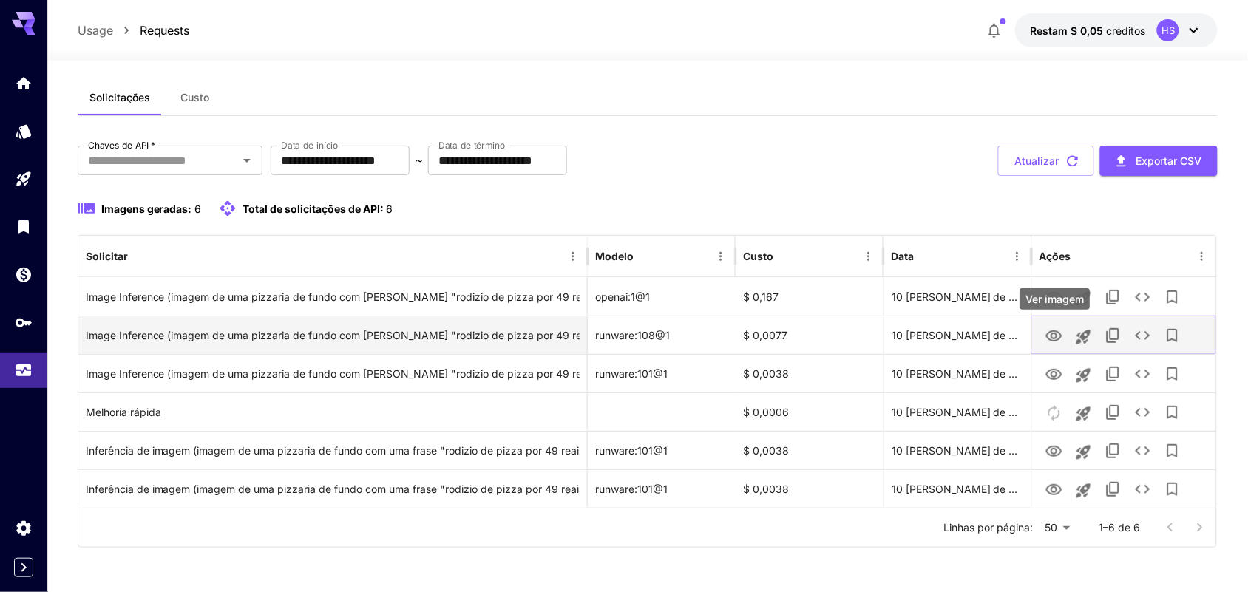
click at [998, 335] on icon "Ver imagem" at bounding box center [1054, 335] width 16 height 11
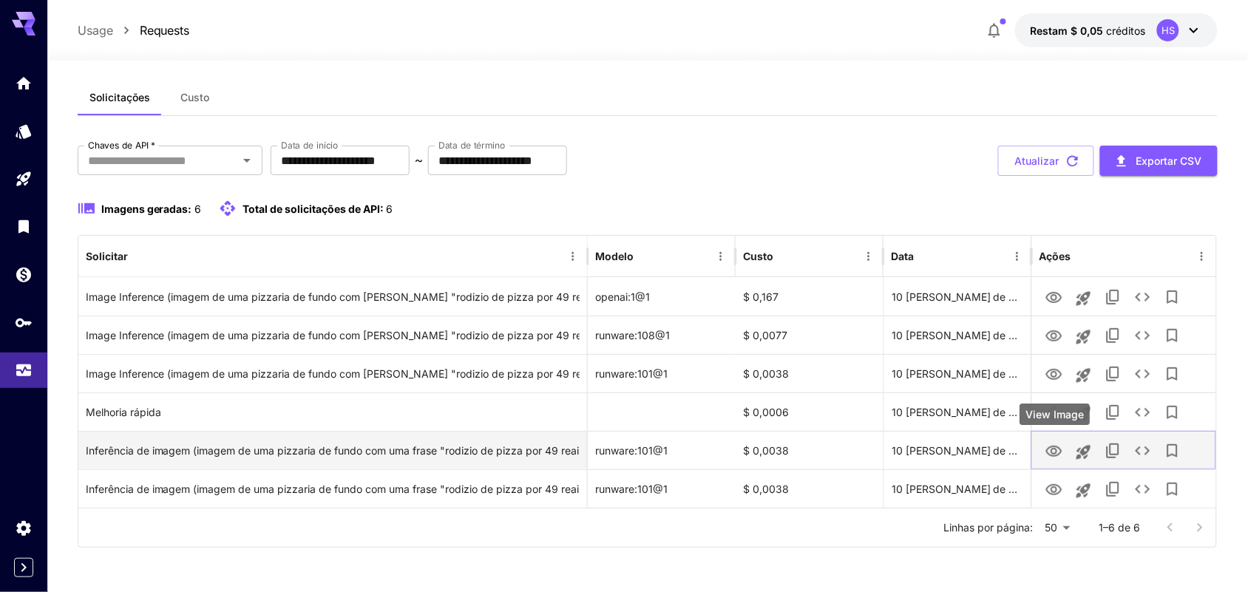
click at [998, 449] on icon "Ver imagem" at bounding box center [1054, 452] width 18 height 18
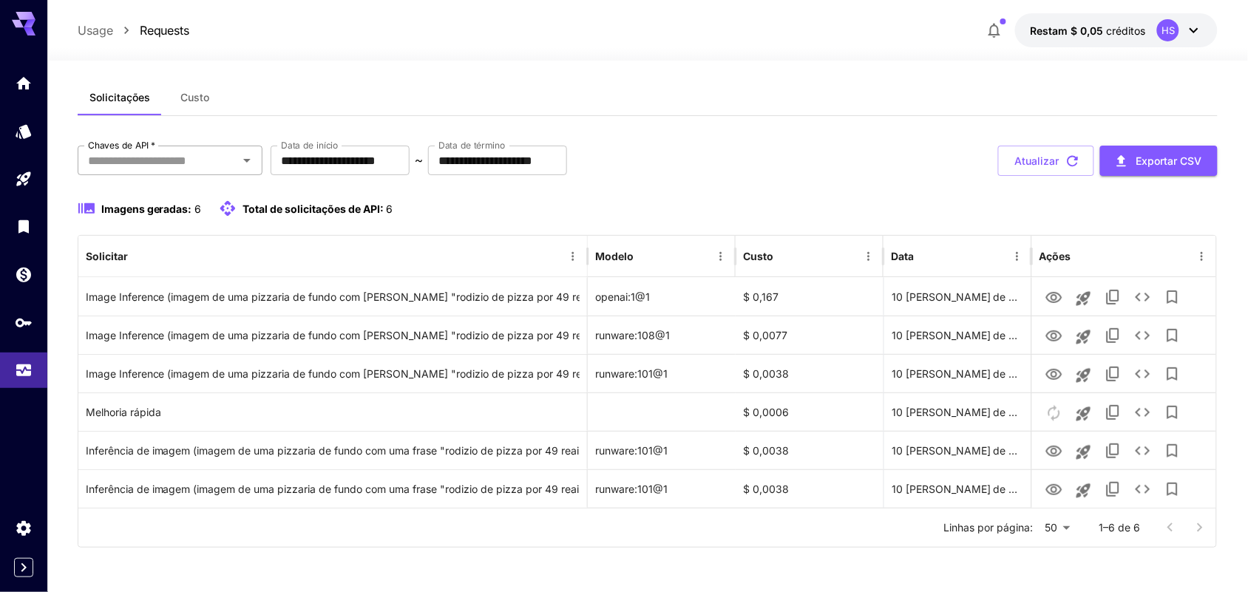
click at [186, 154] on input "Chaves de API   *" at bounding box center [158, 160] width 152 height 21
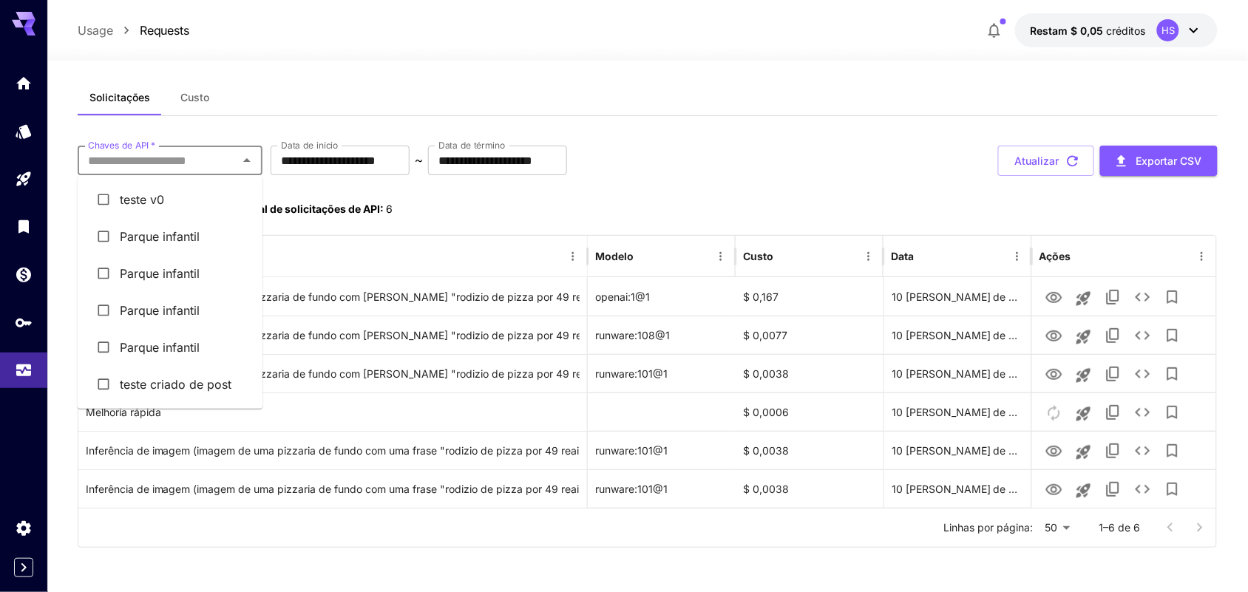
click at [226, 386] on font "teste criado de post" at bounding box center [176, 384] width 112 height 15
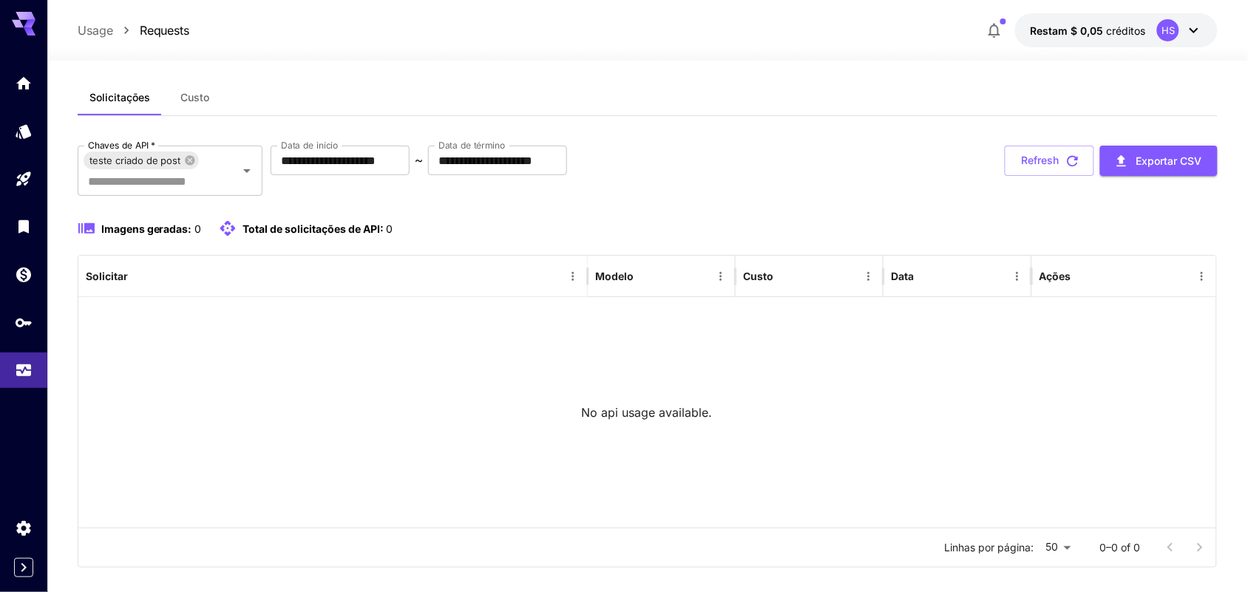
scroll to position [0, 0]
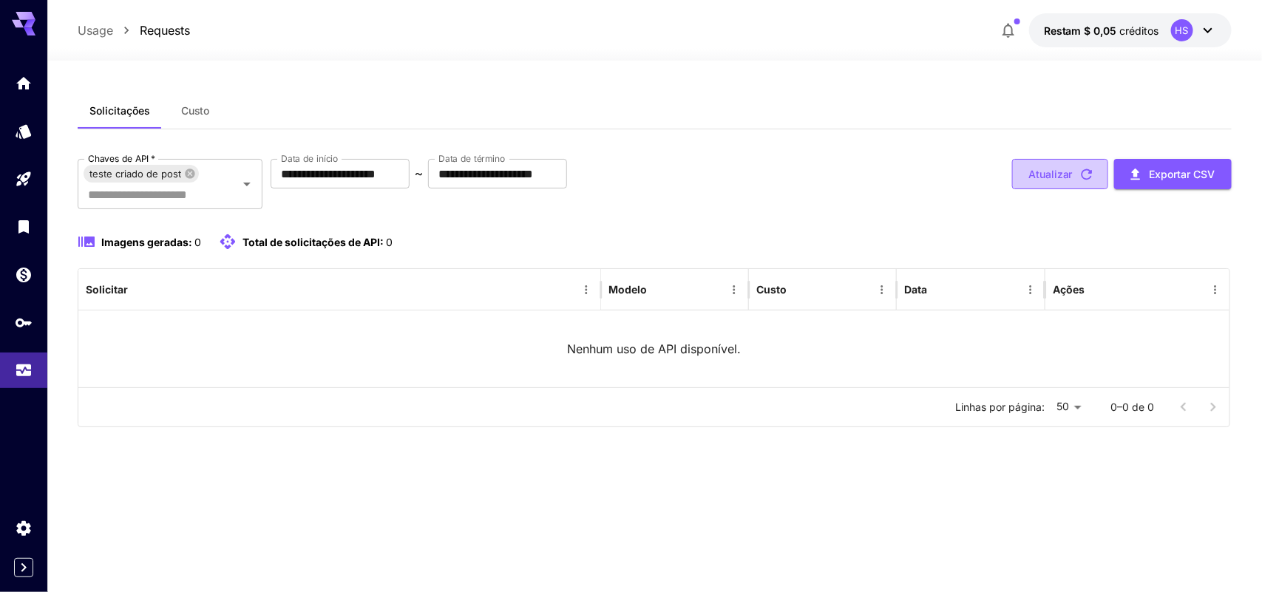
click at [998, 179] on font "Atualizar" at bounding box center [1050, 174] width 44 height 13
click at [216, 106] on button "Custo" at bounding box center [195, 110] width 67 height 35
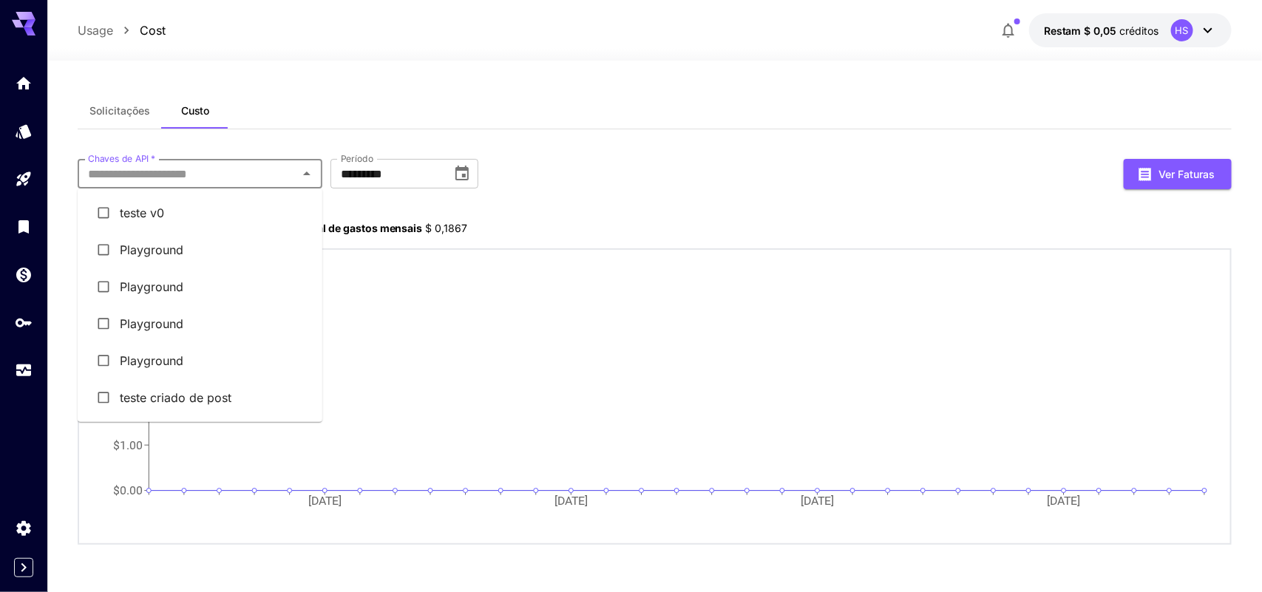
click at [200, 171] on input "Chaves de API   *" at bounding box center [187, 173] width 211 height 21
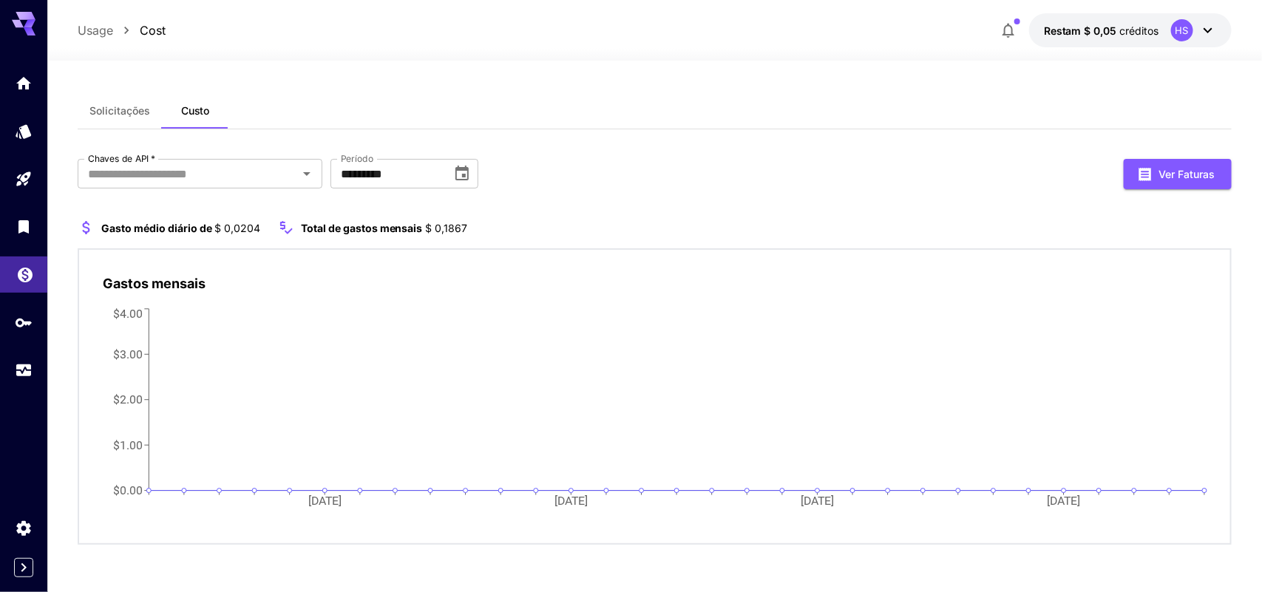
click at [23, 282] on link at bounding box center [23, 274] width 47 height 36
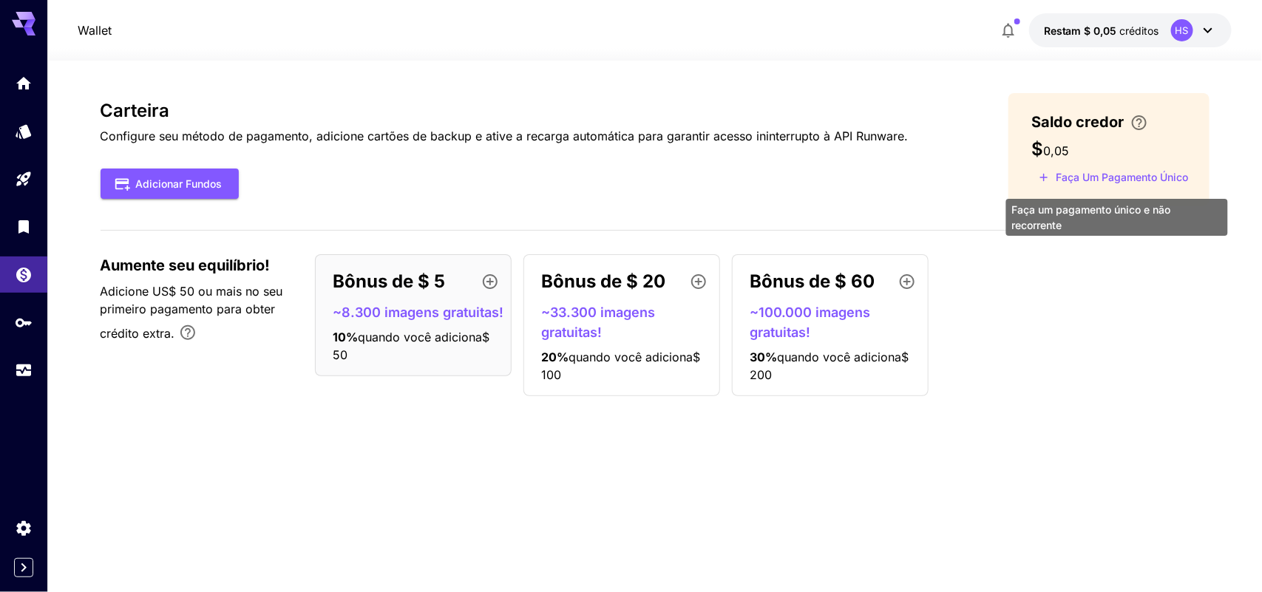
click at [998, 179] on font "Faça um pagamento único" at bounding box center [1122, 177] width 132 height 13
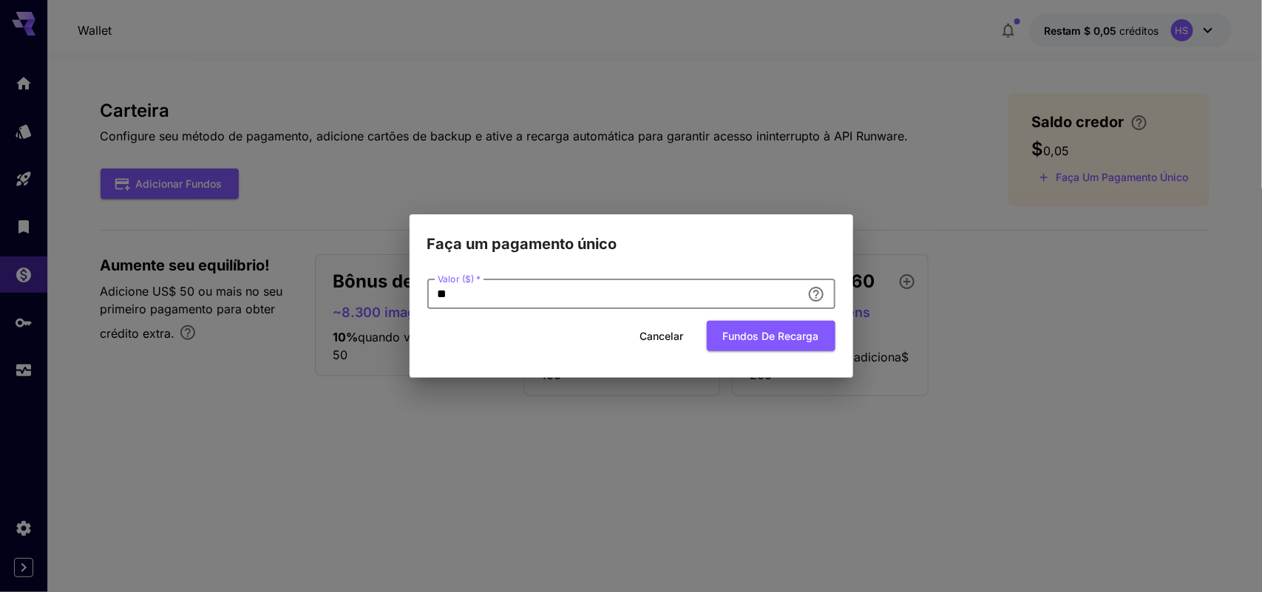
drag, startPoint x: 485, startPoint y: 297, endPoint x: 418, endPoint y: 298, distance: 67.3
click at [418, 298] on div "Valor ($)   * ** Valor ($)   * Cancelar Fundos de recarga" at bounding box center [630, 317] width 443 height 122
type input "*"
click at [767, 335] on font "Fundos de recarga" at bounding box center [771, 336] width 96 height 13
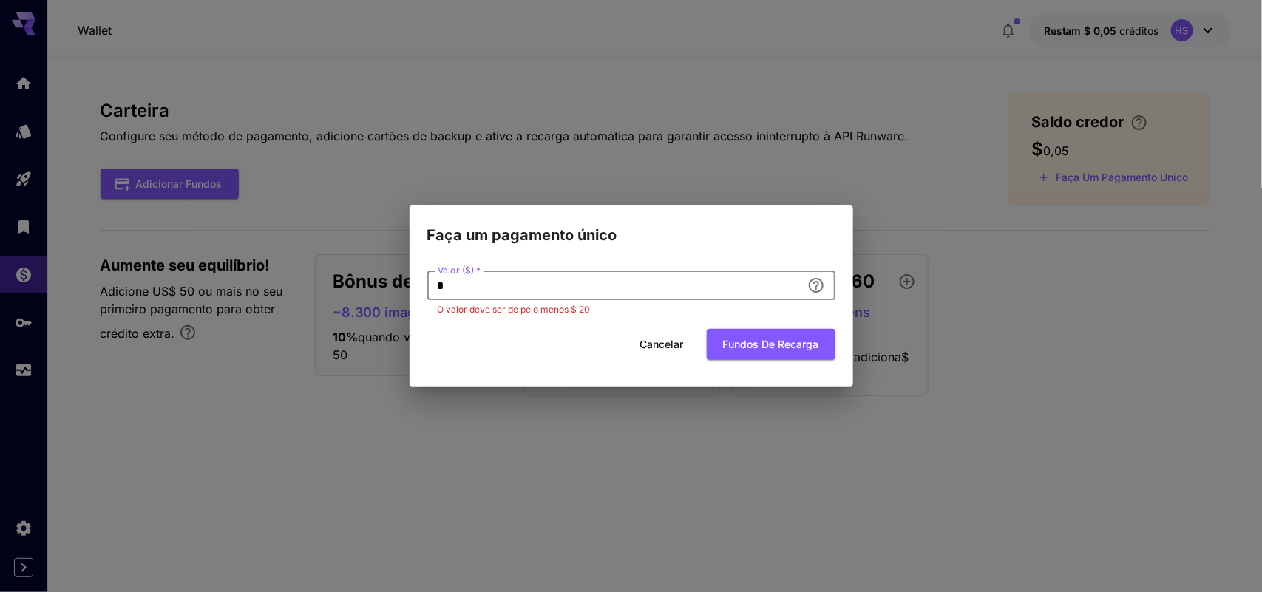
drag, startPoint x: 474, startPoint y: 282, endPoint x: 349, endPoint y: 274, distance: 125.9
click at [349, 274] on div "Faça um pagamento único Valor ($)   * * Valor ($)   * O valor deve ser de pelo …" at bounding box center [631, 296] width 1262 height 592
click at [662, 352] on font "Cancelar" at bounding box center [661, 344] width 44 height 18
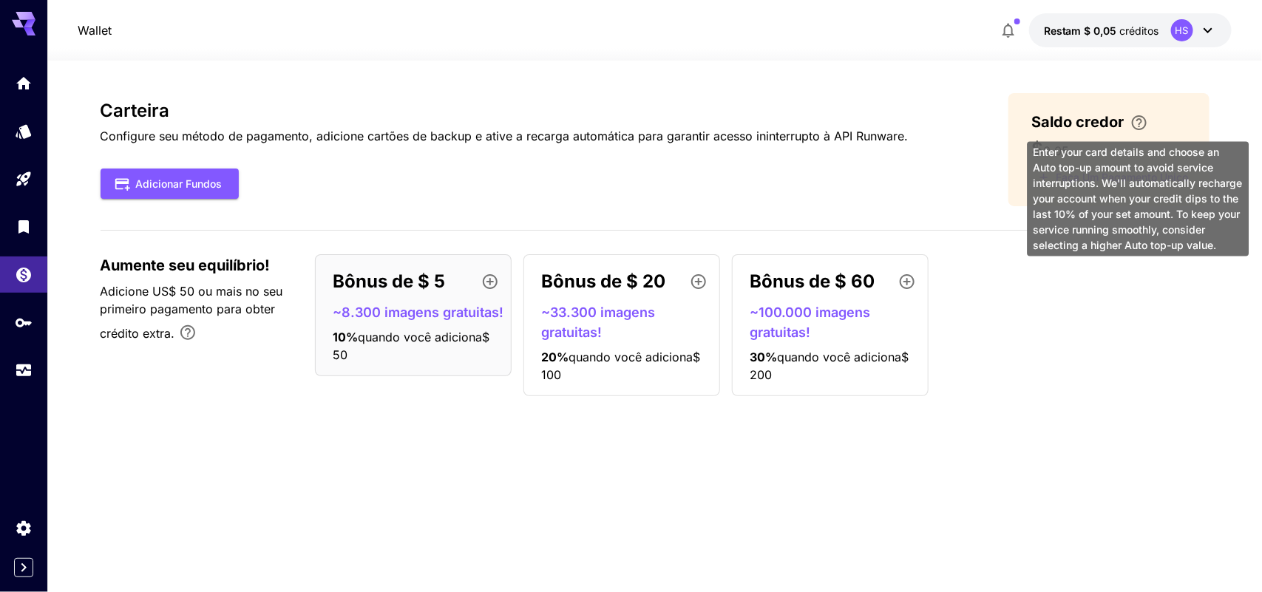
click at [998, 123] on icon "\a Insira os dados do seu cartão e escolha um valor de recarga automática para …" at bounding box center [1139, 123] width 18 height 18
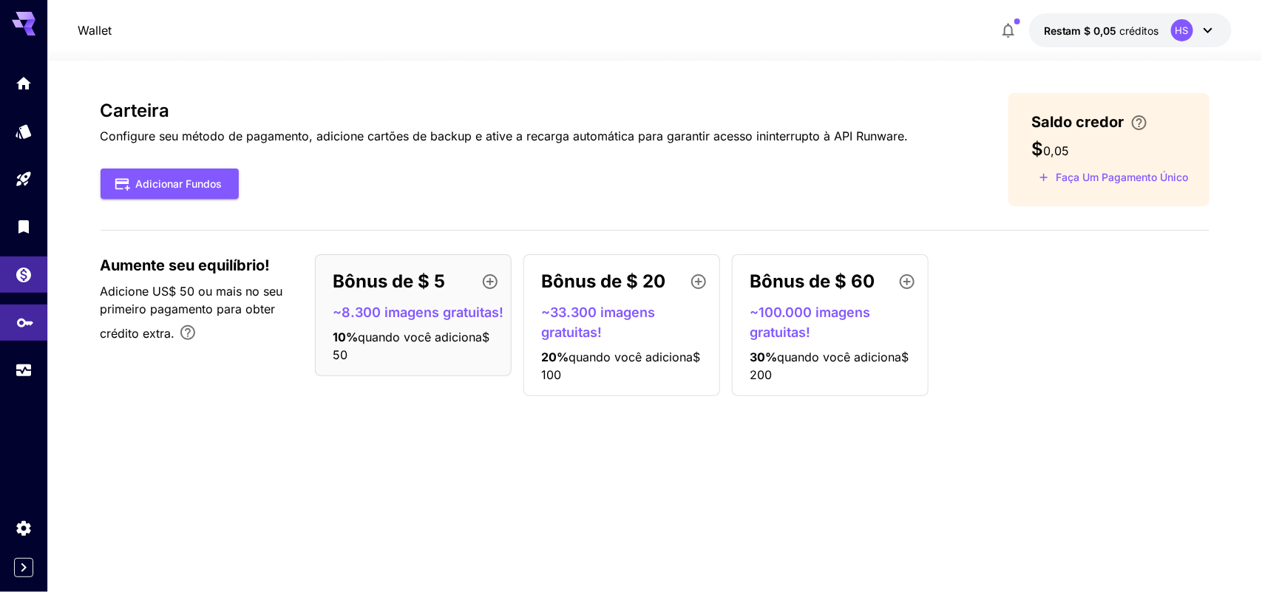
click at [9, 319] on link at bounding box center [23, 322] width 47 height 36
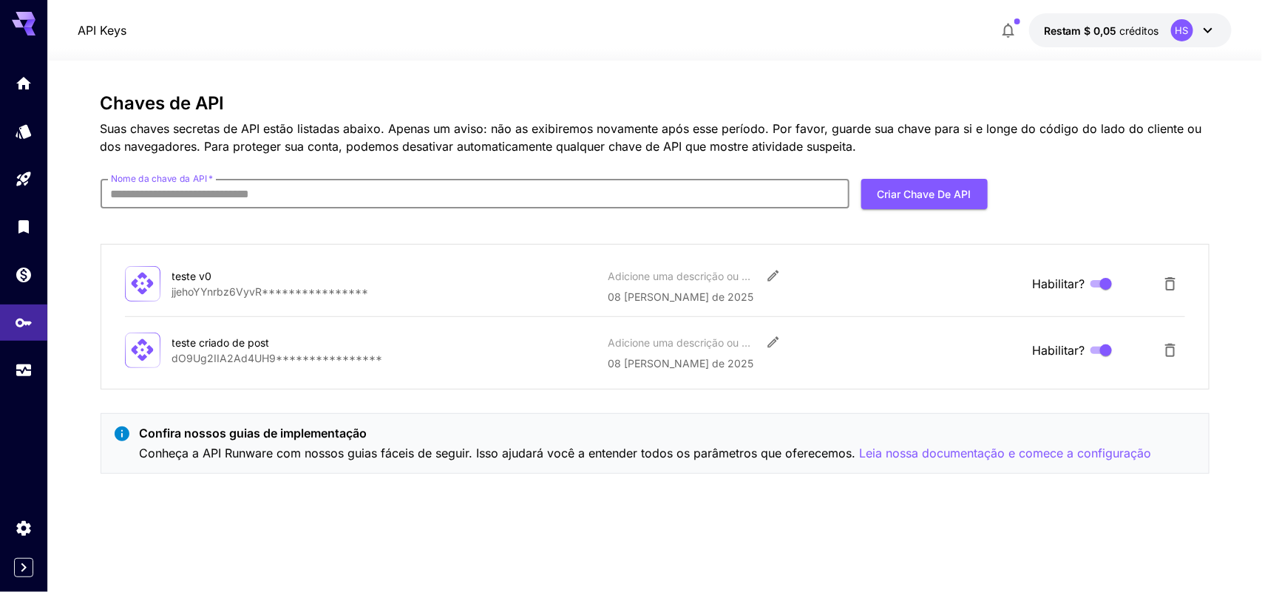
click at [626, 181] on input "Nome da chave da API   *" at bounding box center [475, 194] width 749 height 30
click at [297, 201] on input "Nome da chave da API   *" at bounding box center [475, 194] width 749 height 30
click at [330, 193] on input "Nome da chave da API   *" at bounding box center [475, 194] width 749 height 30
type input "*******"
click at [920, 194] on font "Criar chave de API" at bounding box center [924, 194] width 94 height 13
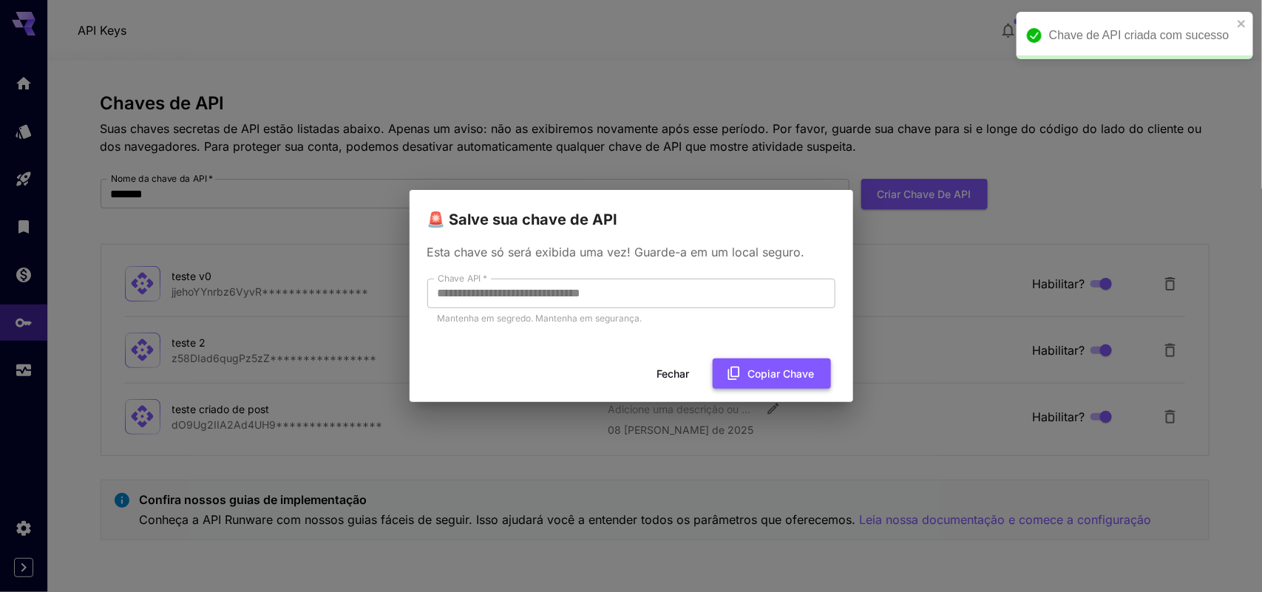
click at [749, 367] on font "Copiar chave" at bounding box center [781, 373] width 67 height 13
click at [680, 375] on font "Fechar" at bounding box center [673, 373] width 33 height 13
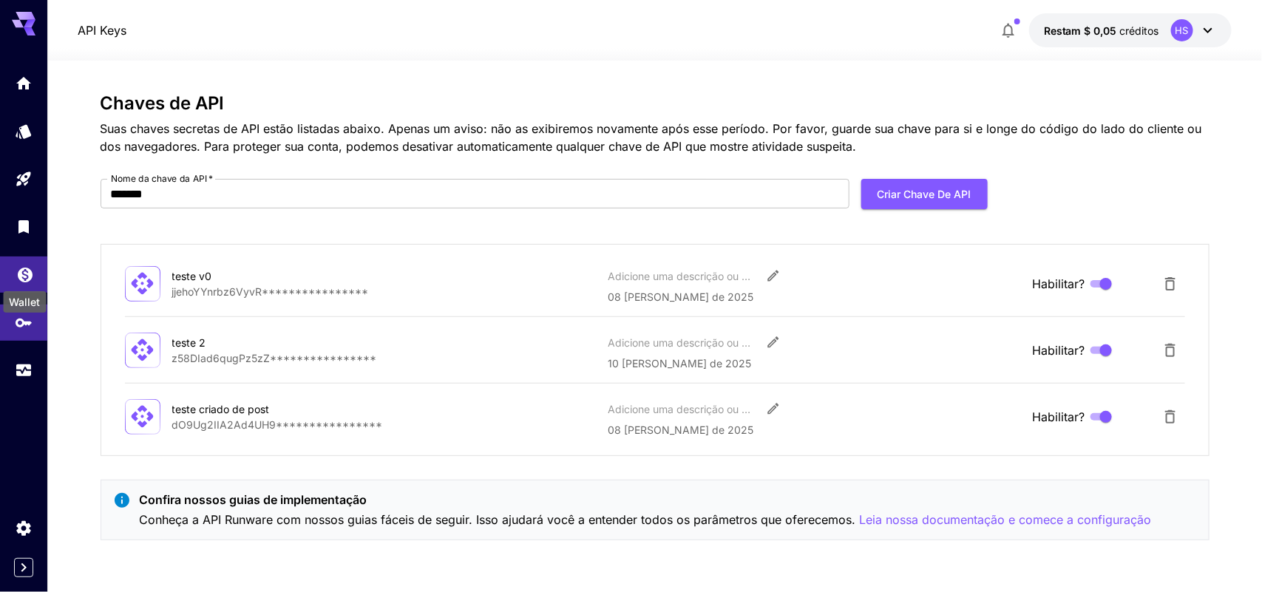
click at [23, 271] on icon "Carteira" at bounding box center [25, 271] width 18 height 18
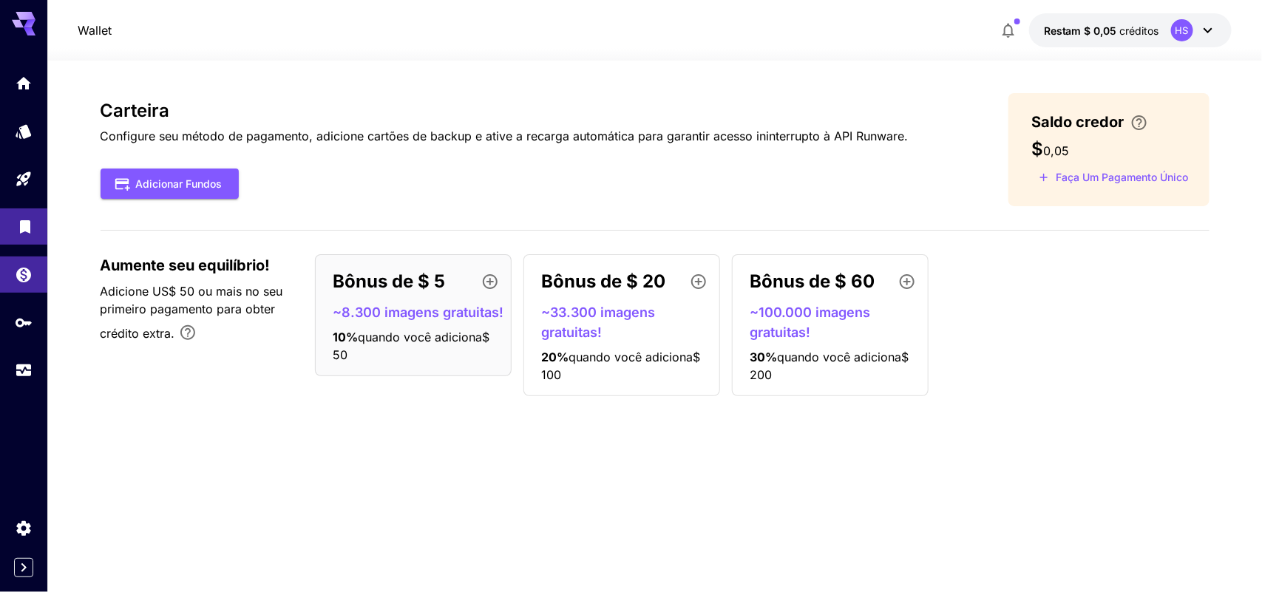
click at [35, 226] on link at bounding box center [23, 226] width 47 height 36
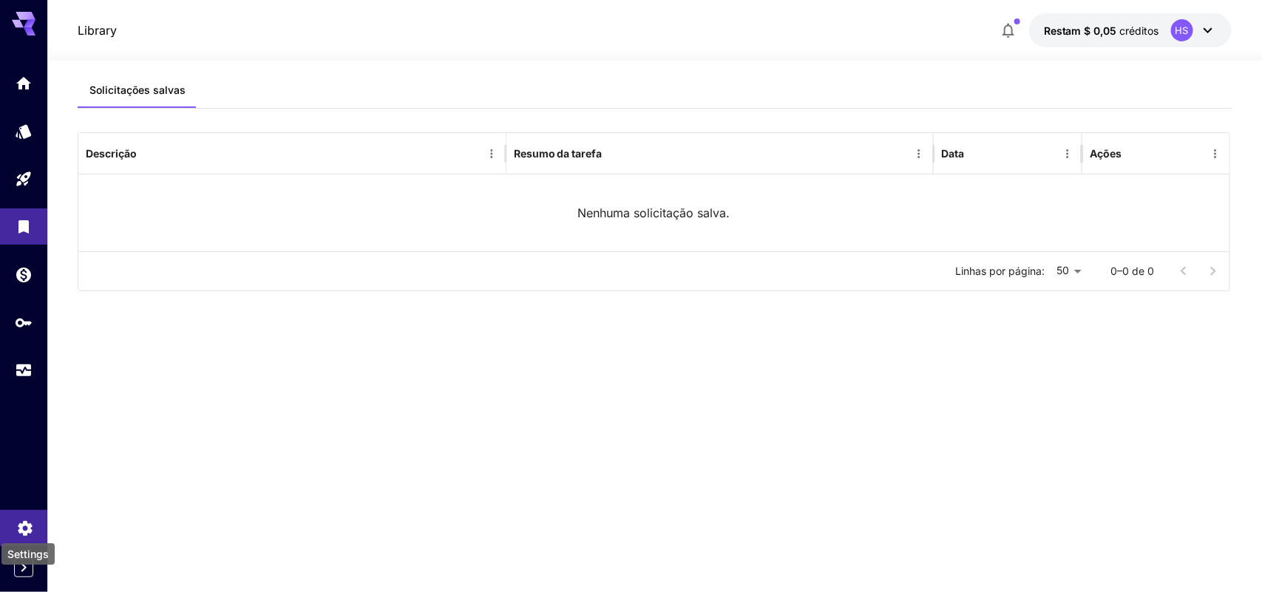
click at [27, 473] on icon "Configurações" at bounding box center [25, 524] width 14 height 15
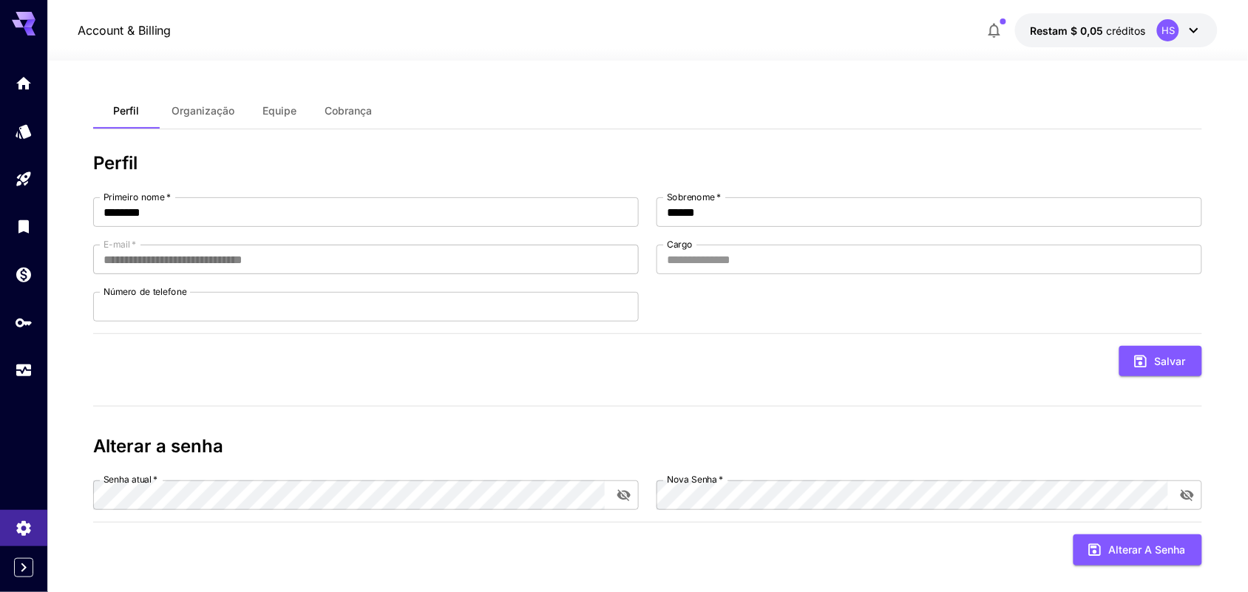
click at [213, 109] on font "Organização" at bounding box center [202, 110] width 63 height 13
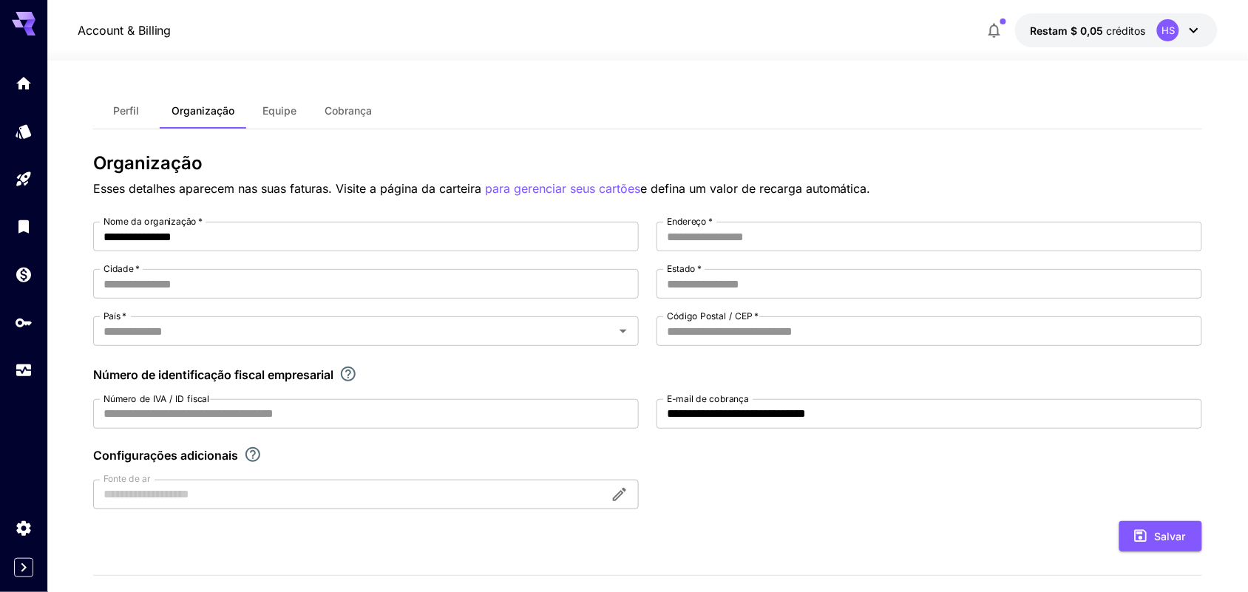
click at [279, 104] on font "Equipe" at bounding box center [279, 110] width 34 height 13
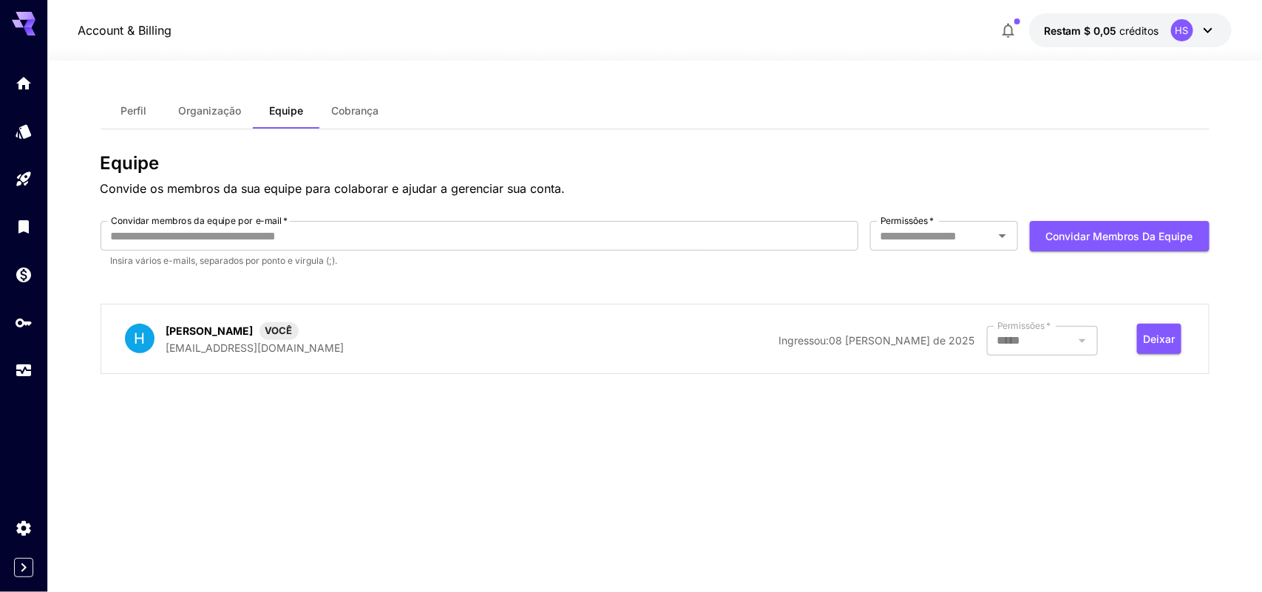
click at [397, 120] on div "Perfil Organização Equipe Cobrança" at bounding box center [655, 111] width 1109 height 36
click at [370, 109] on font "Cobrança" at bounding box center [355, 110] width 47 height 13
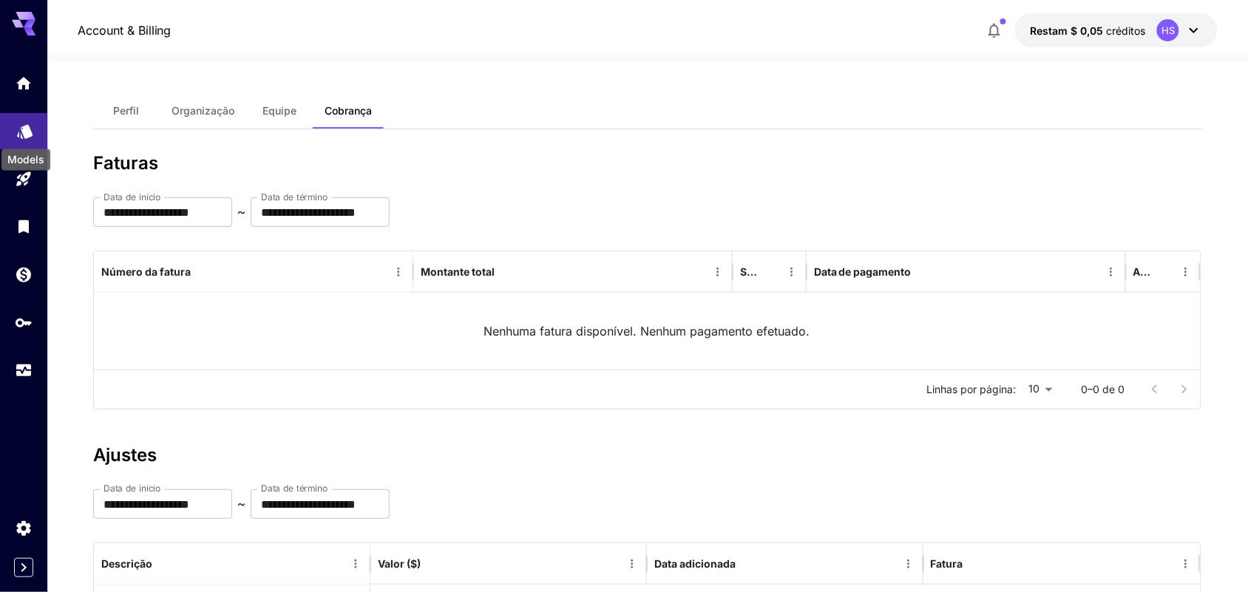
click at [16, 133] on icon "Modelos" at bounding box center [25, 127] width 18 height 18
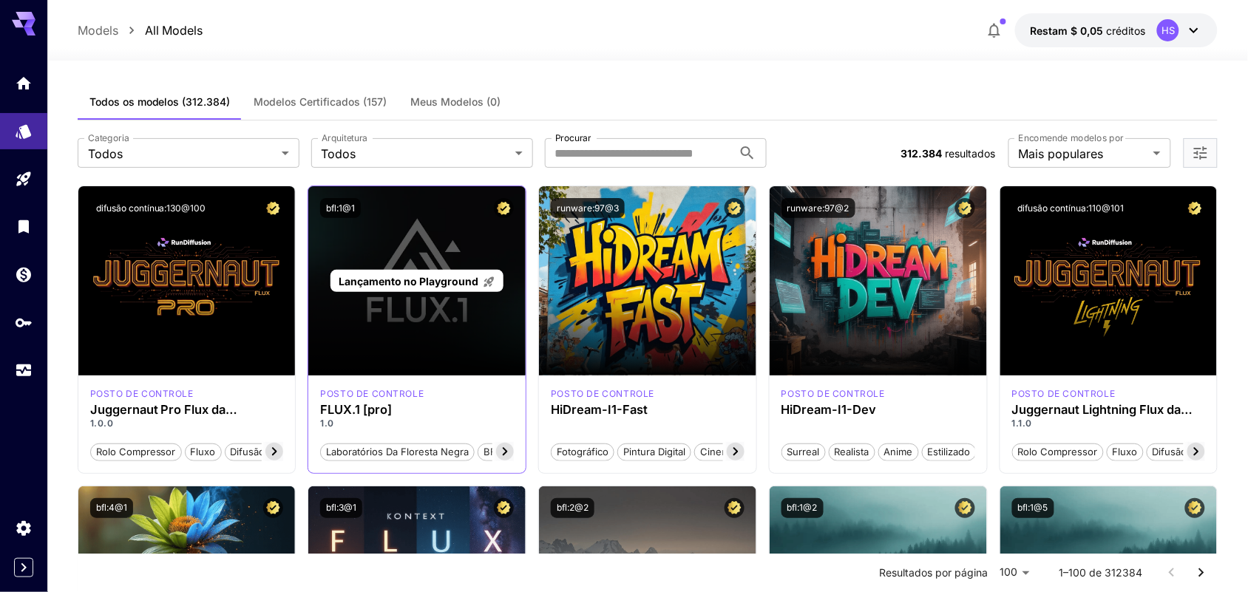
click at [358, 275] on font "Lançamento no Playground" at bounding box center [408, 281] width 140 height 13
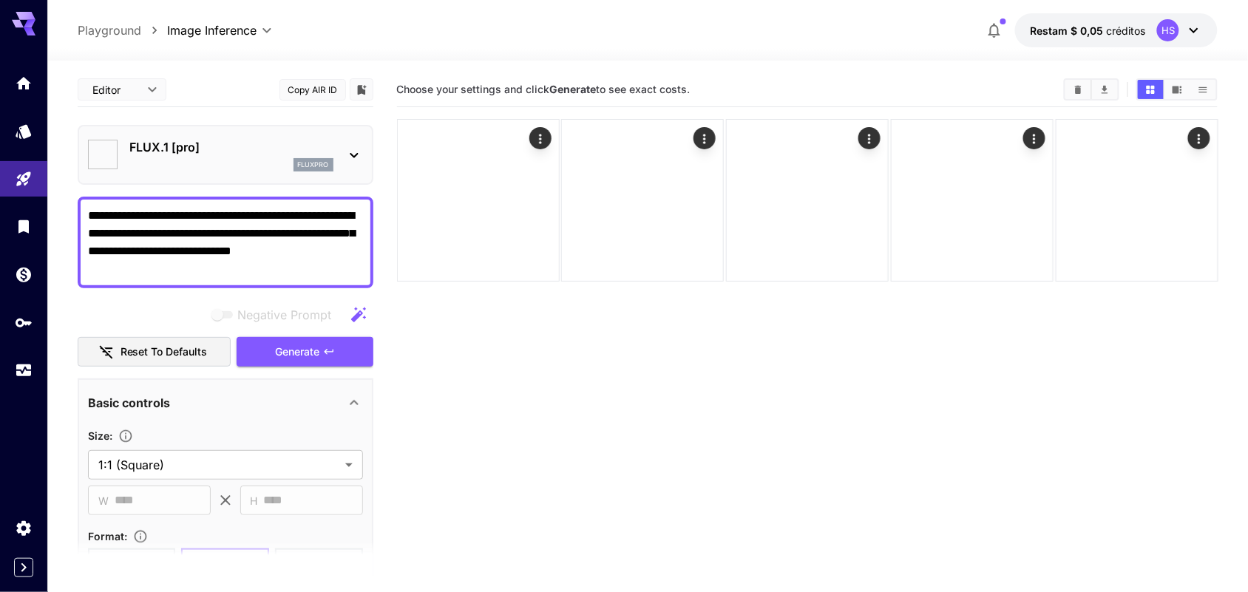
type input "**"
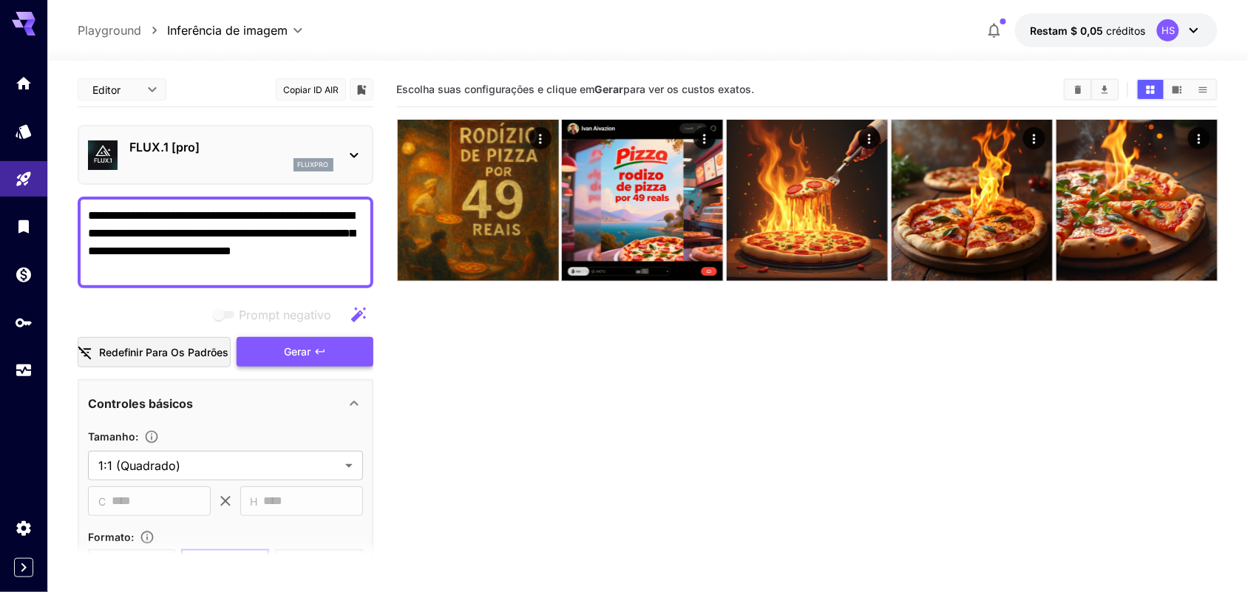
click at [355, 348] on button "Gerar" at bounding box center [305, 352] width 136 height 30
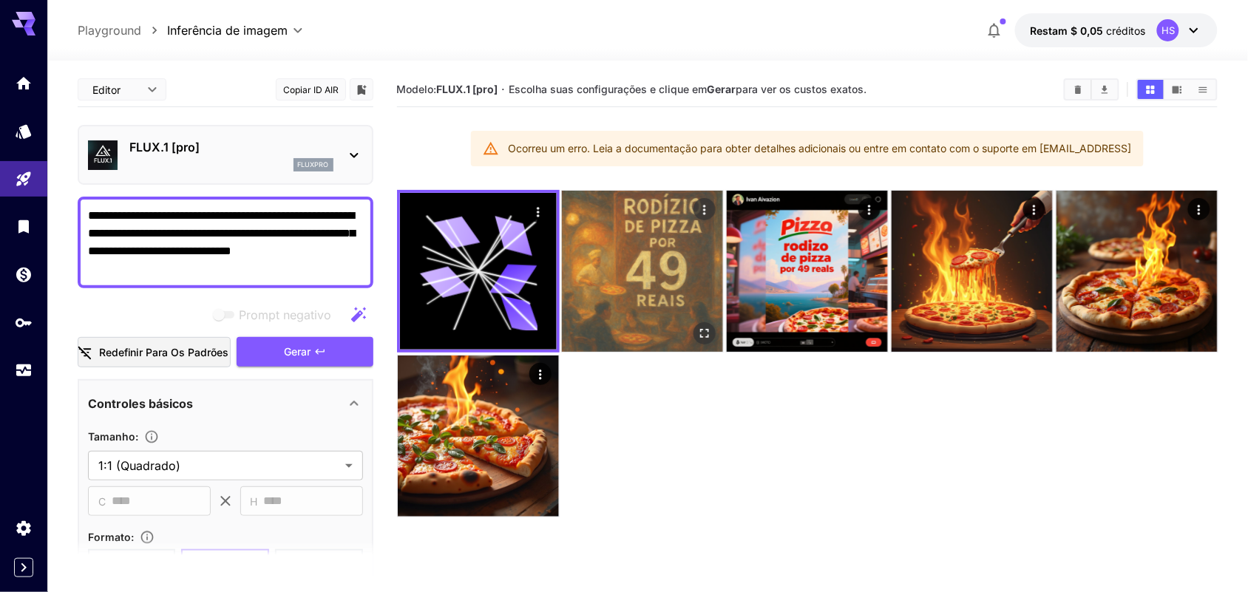
click at [633, 304] on img at bounding box center [642, 271] width 161 height 161
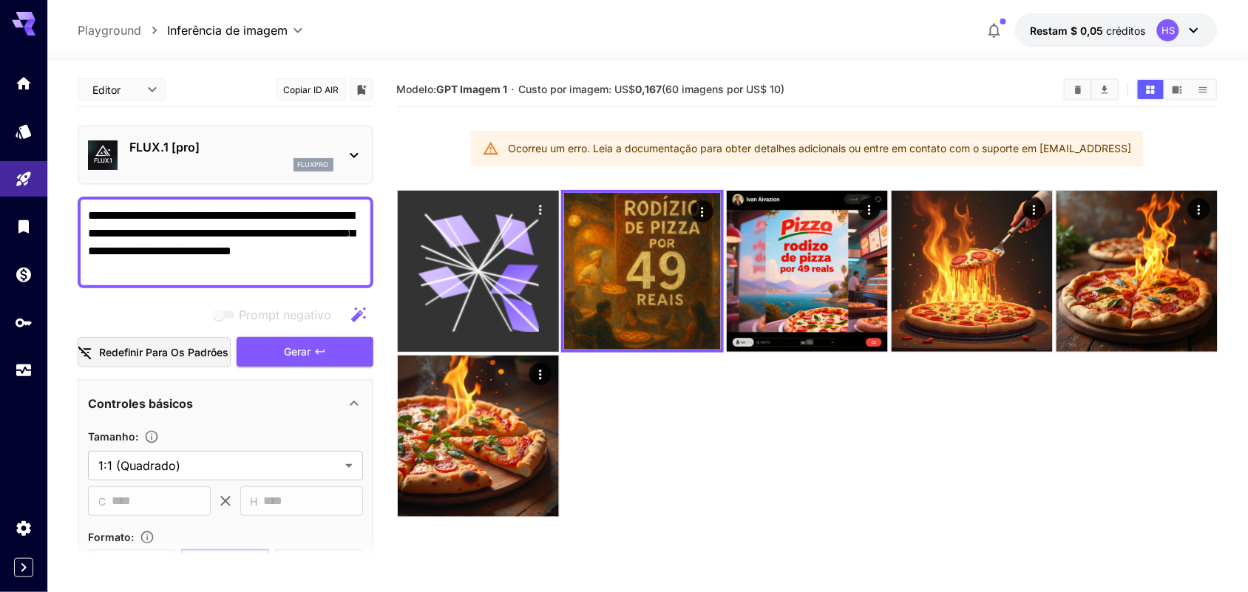
click at [500, 289] on icon at bounding box center [513, 279] width 49 height 31
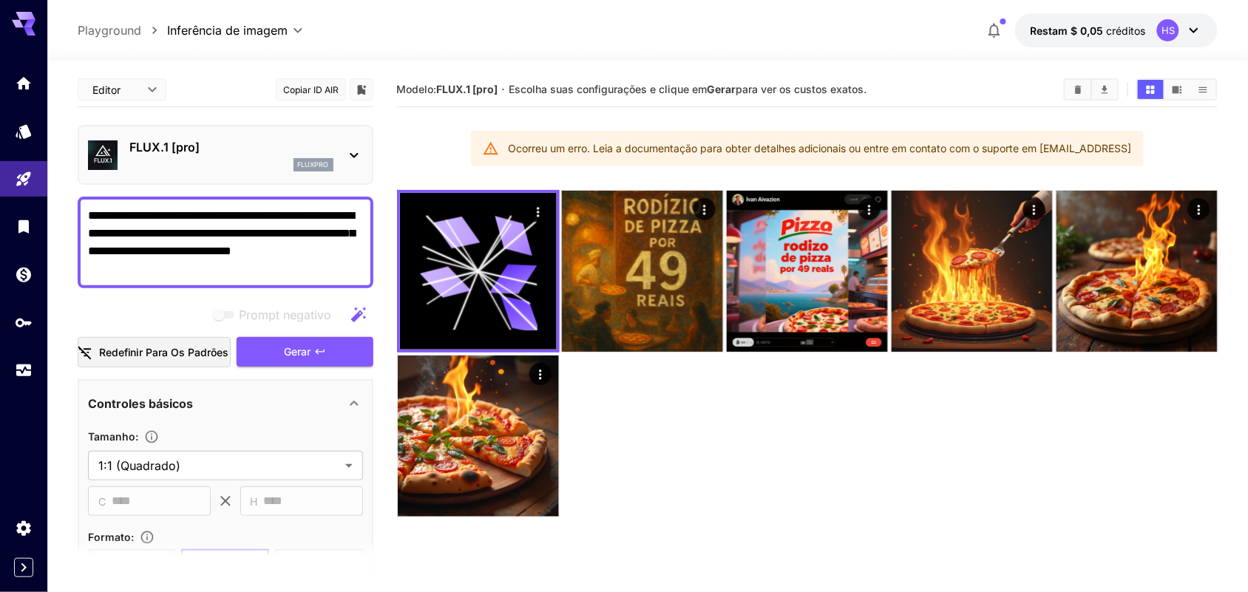
click at [330, 152] on p "FLUX.1 [pro]" at bounding box center [231, 147] width 204 height 18
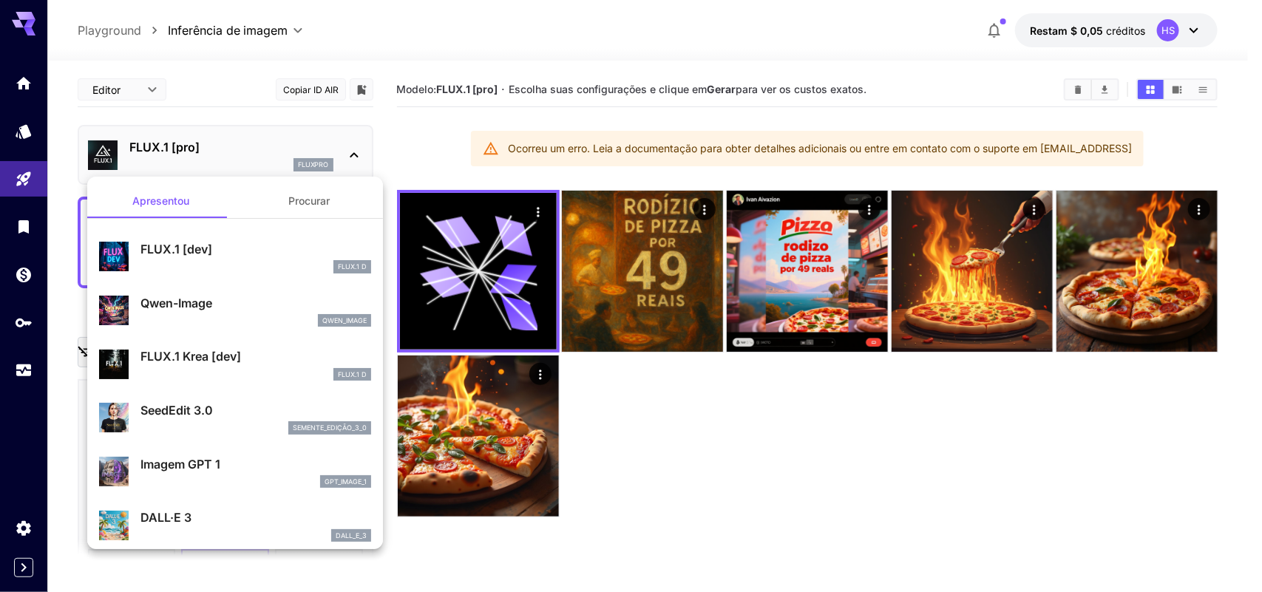
click at [248, 449] on div "Imagem GPT 1 gpt_image_1" at bounding box center [235, 471] width 272 height 45
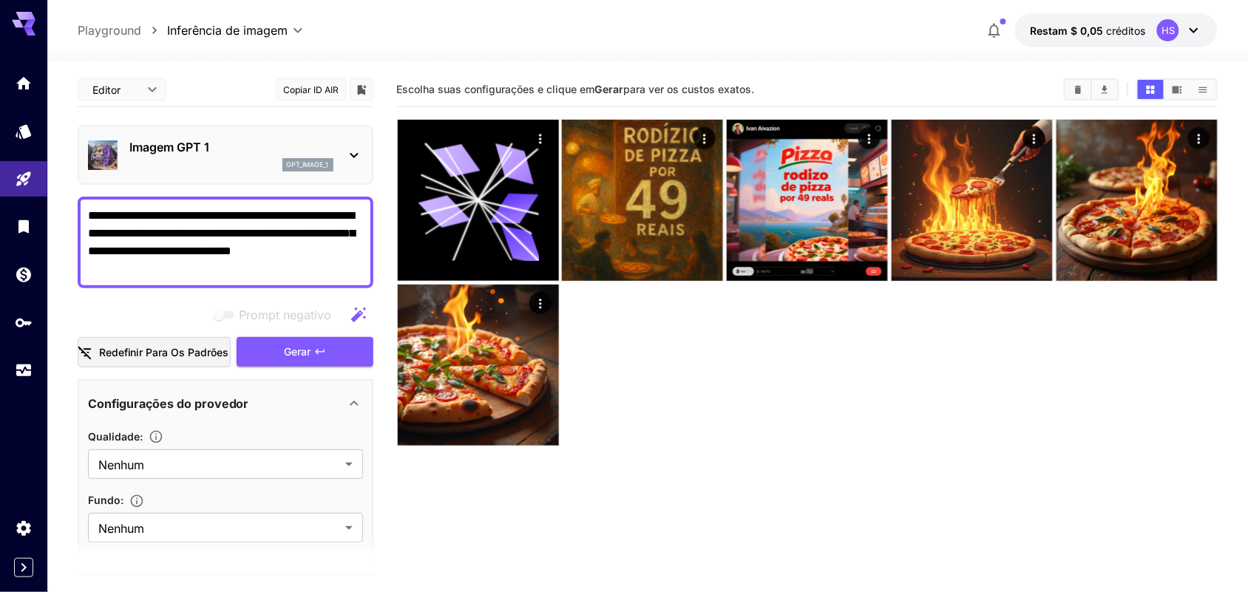
click at [344, 146] on div "Imagem GPT 1 gpt_image_1" at bounding box center [225, 154] width 275 height 45
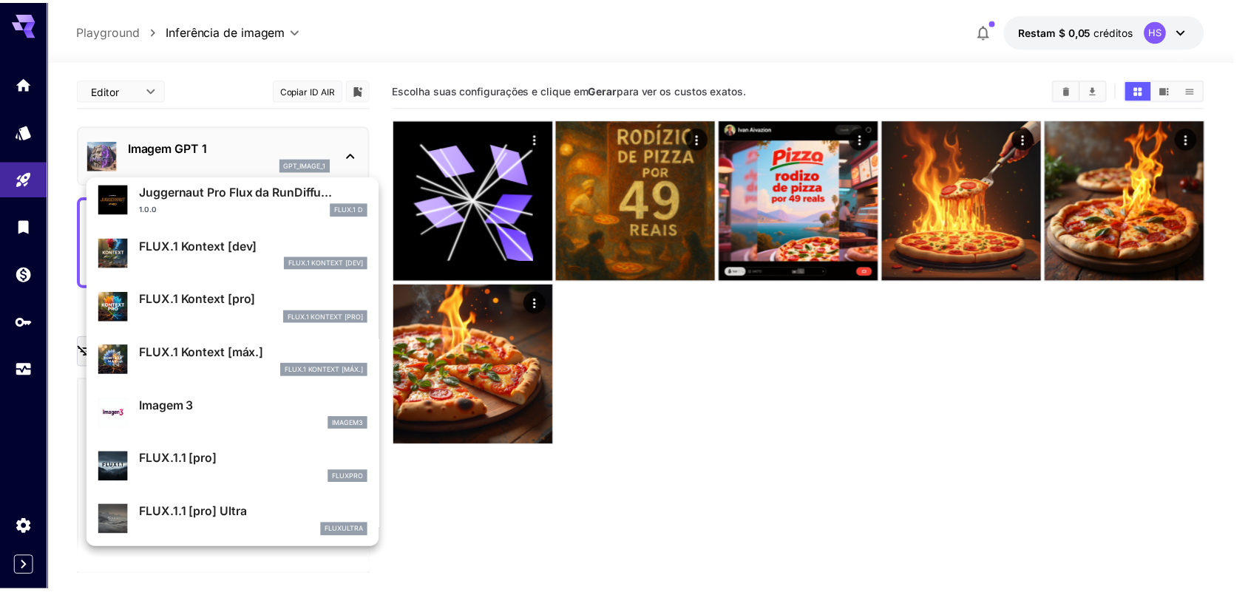
scroll to position [567, 0]
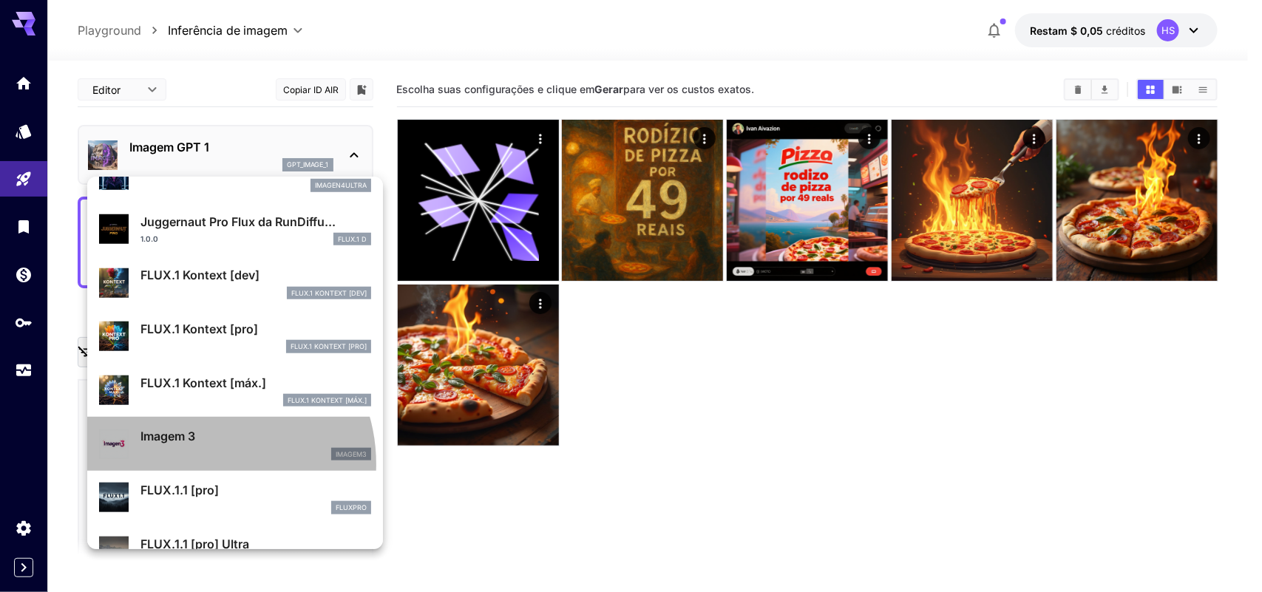
click at [200, 464] on div "Imagem 3 imagem3" at bounding box center [235, 443] width 272 height 45
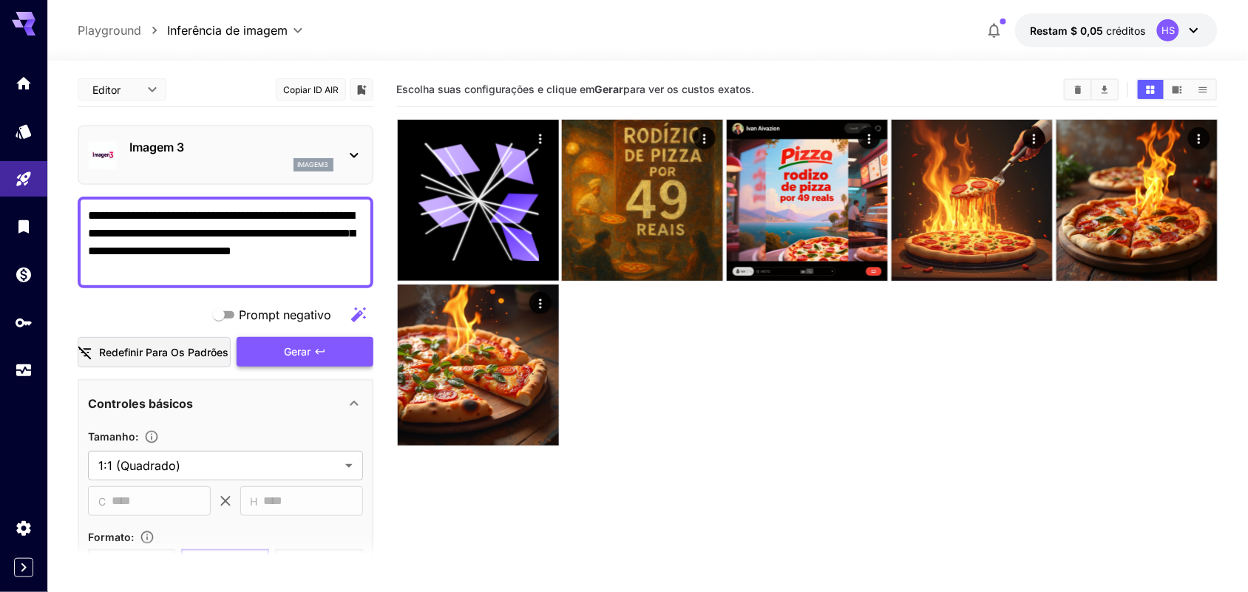
click at [341, 358] on button "Gerar" at bounding box center [305, 352] width 136 height 30
